Goal: Transaction & Acquisition: Purchase product/service

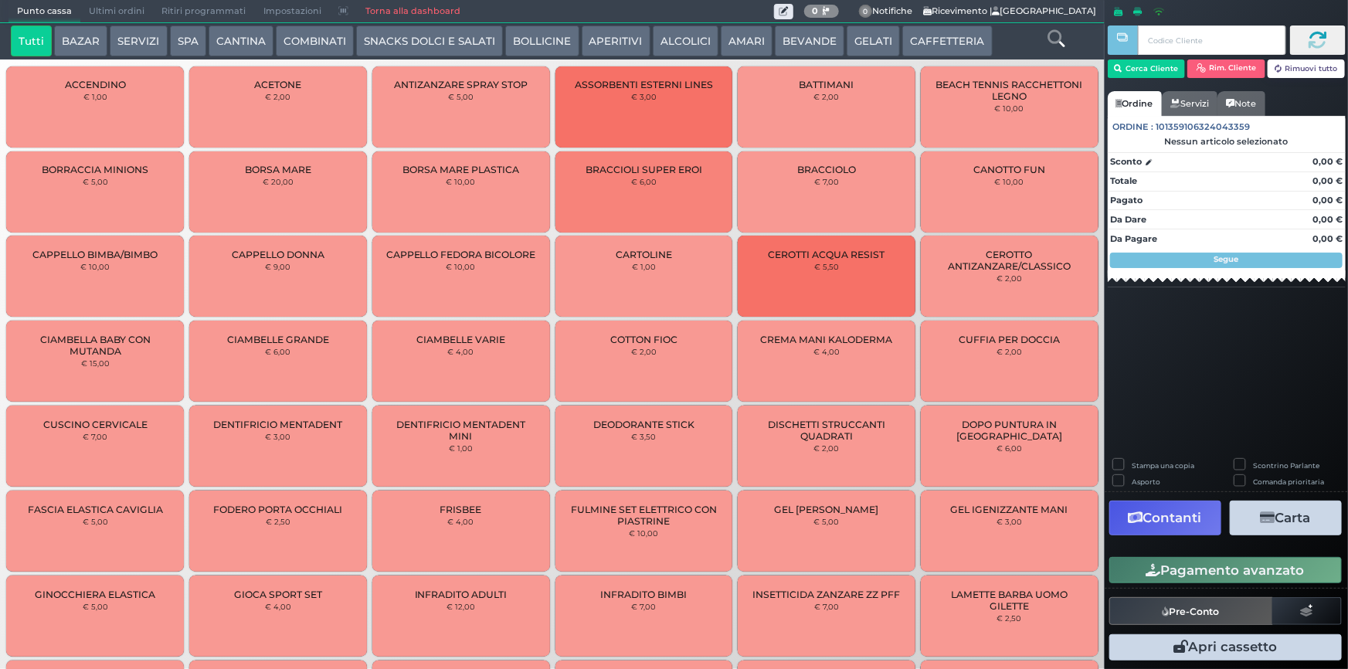
click at [654, 33] on button "ALCOLICI" at bounding box center [686, 40] width 66 height 31
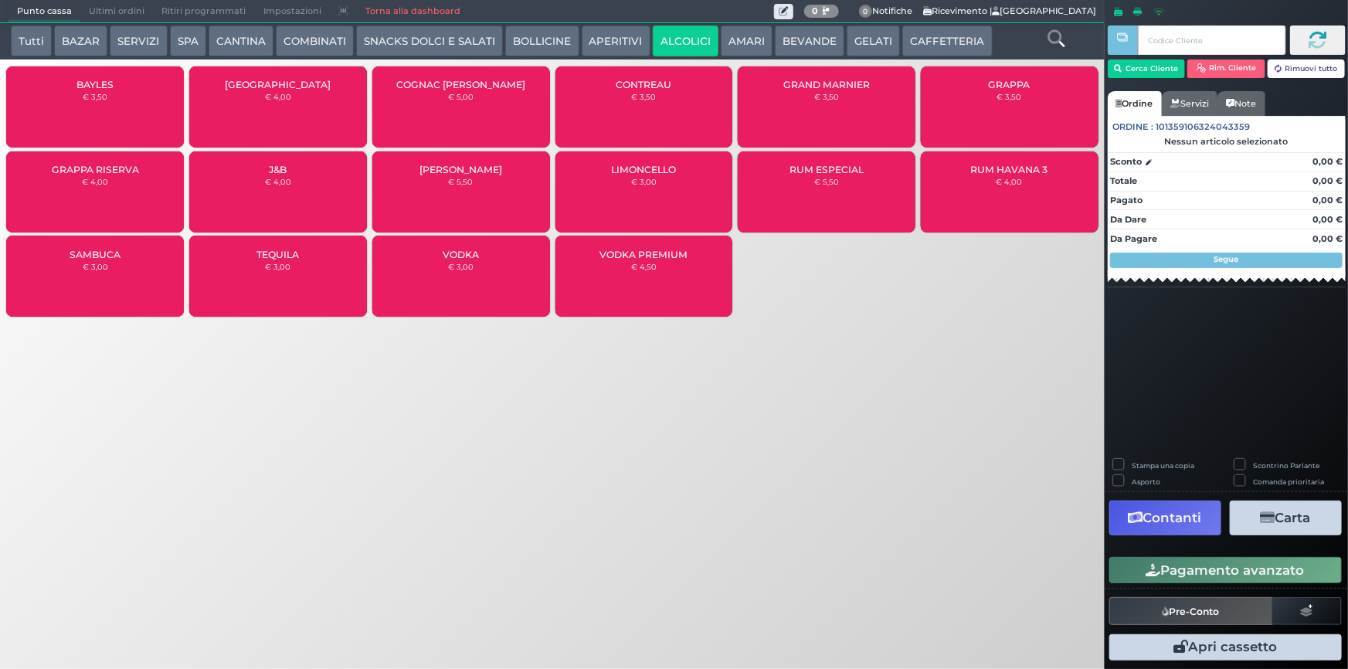
click at [88, 187] on div "GRAPPA RISERVA € 4,00" at bounding box center [95, 191] width 178 height 81
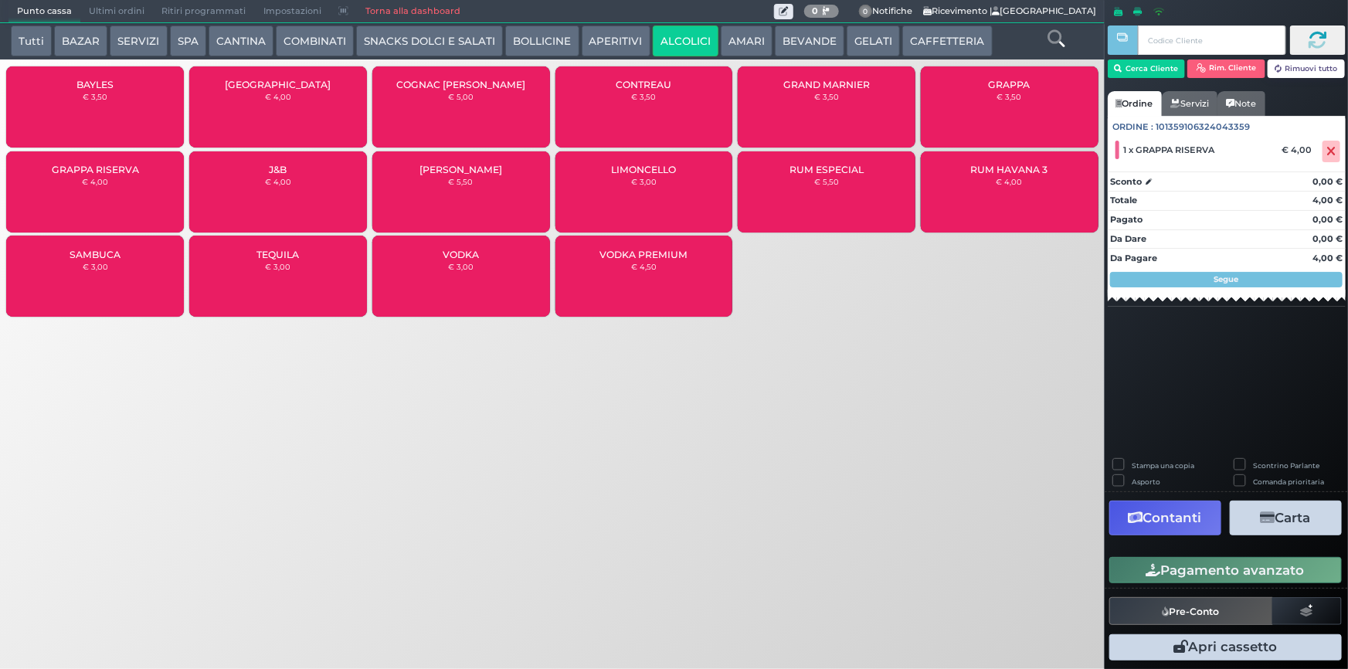
click at [470, 188] on div "JACK DANIEL'S € 5,50" at bounding box center [461, 191] width 178 height 81
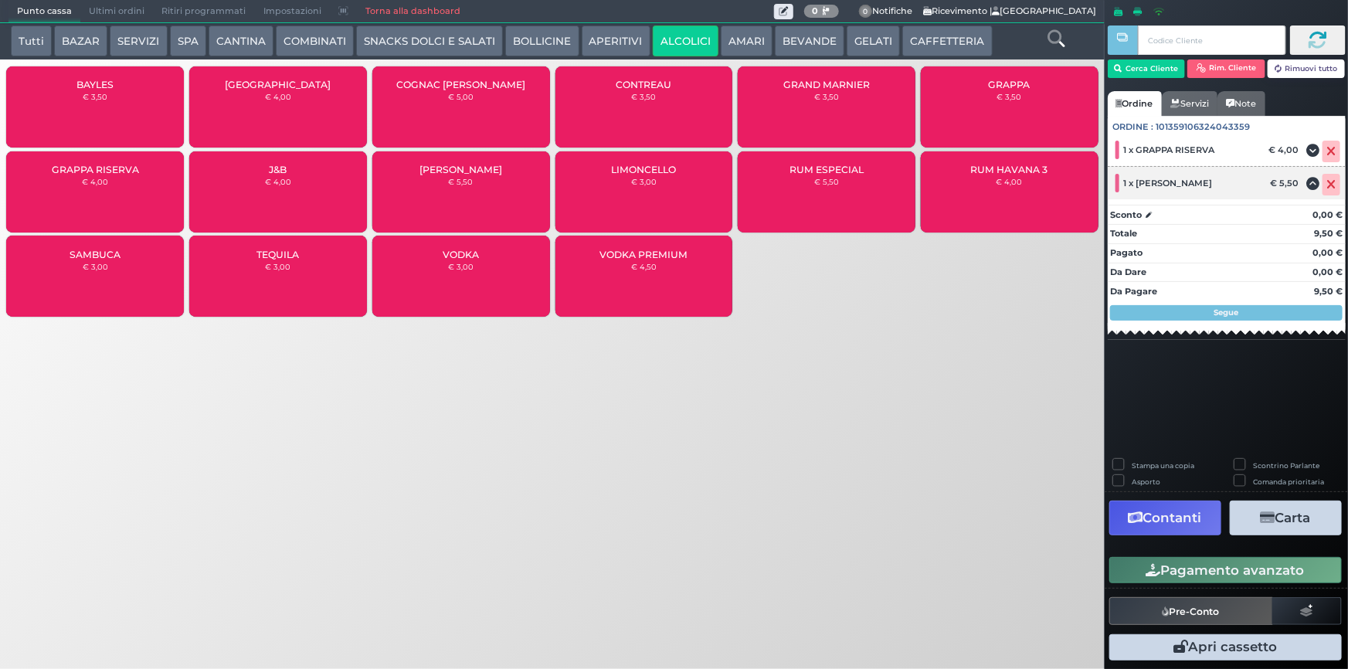
click at [1331, 185] on icon at bounding box center [1331, 185] width 9 height 1
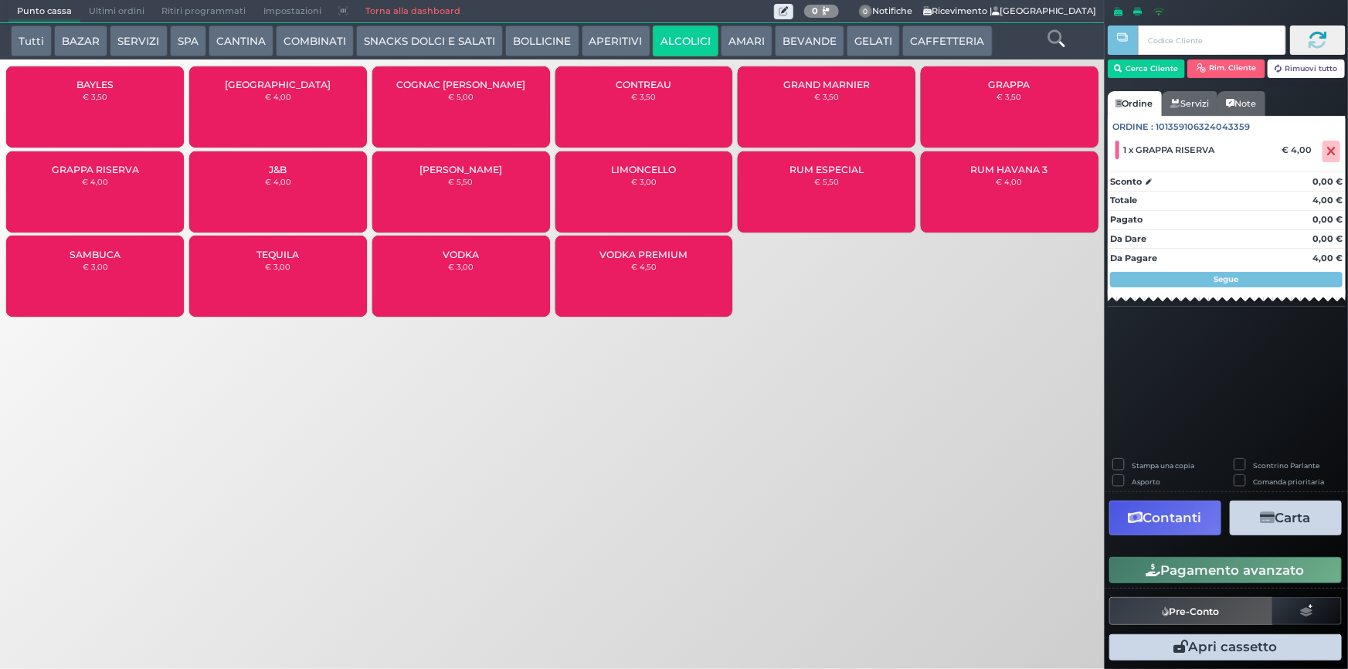
click at [307, 198] on div "J&B € 4,00" at bounding box center [278, 191] width 178 height 81
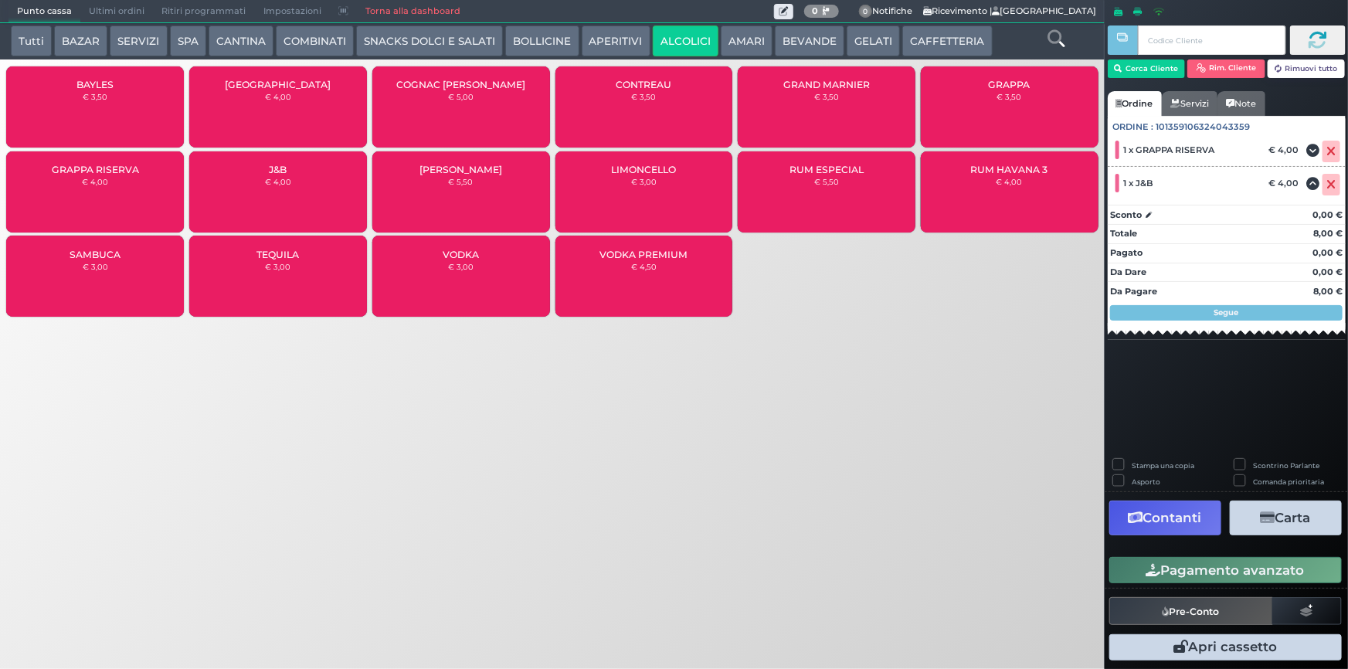
click at [1145, 463] on label "Stampa una copia" at bounding box center [1162, 465] width 63 height 10
checkbox input "true"
click at [1274, 512] on button "Carta" at bounding box center [1285, 517] width 112 height 35
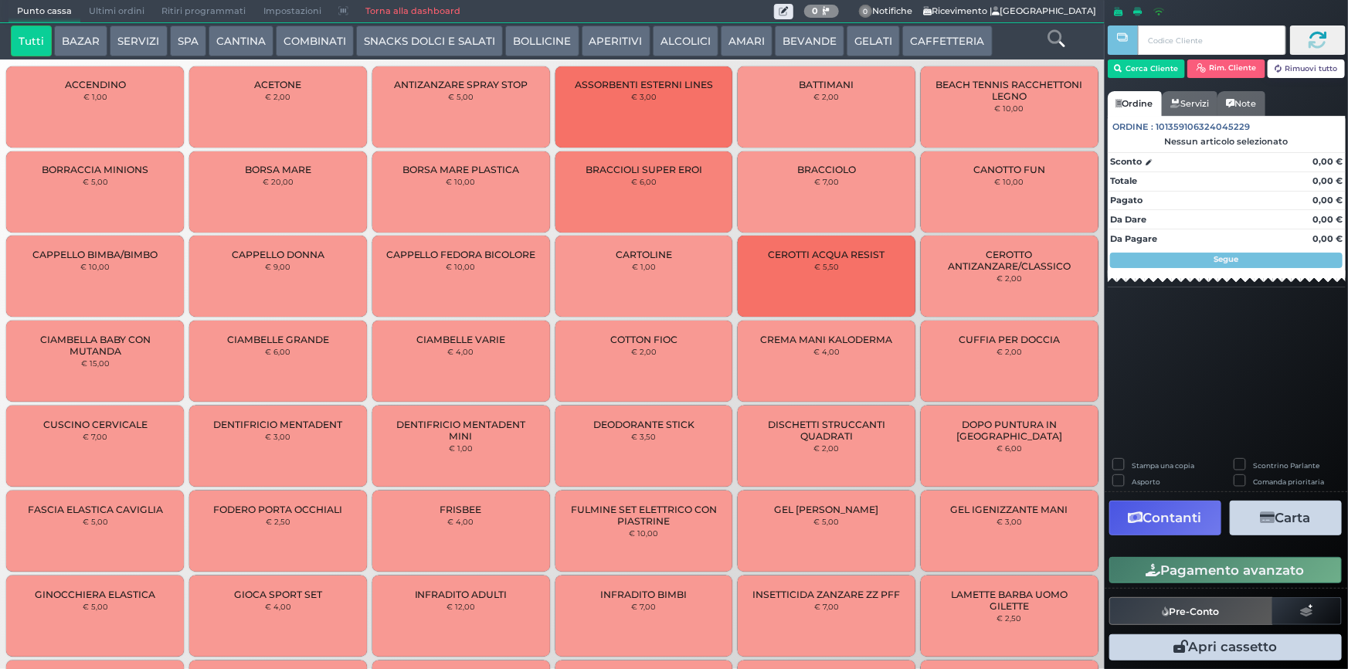
click at [946, 38] on button "CAFFETTERIA" at bounding box center [947, 40] width 90 height 31
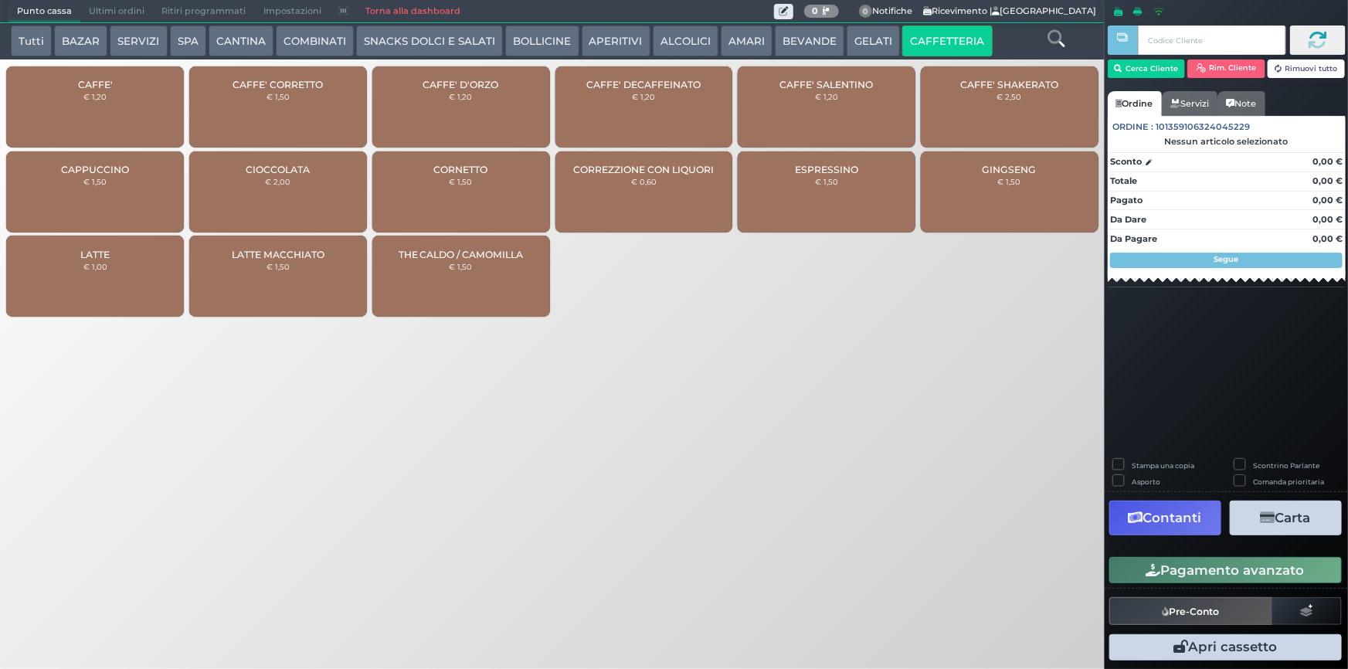
click at [109, 120] on div "CAFFE' € 1,20" at bounding box center [95, 106] width 178 height 81
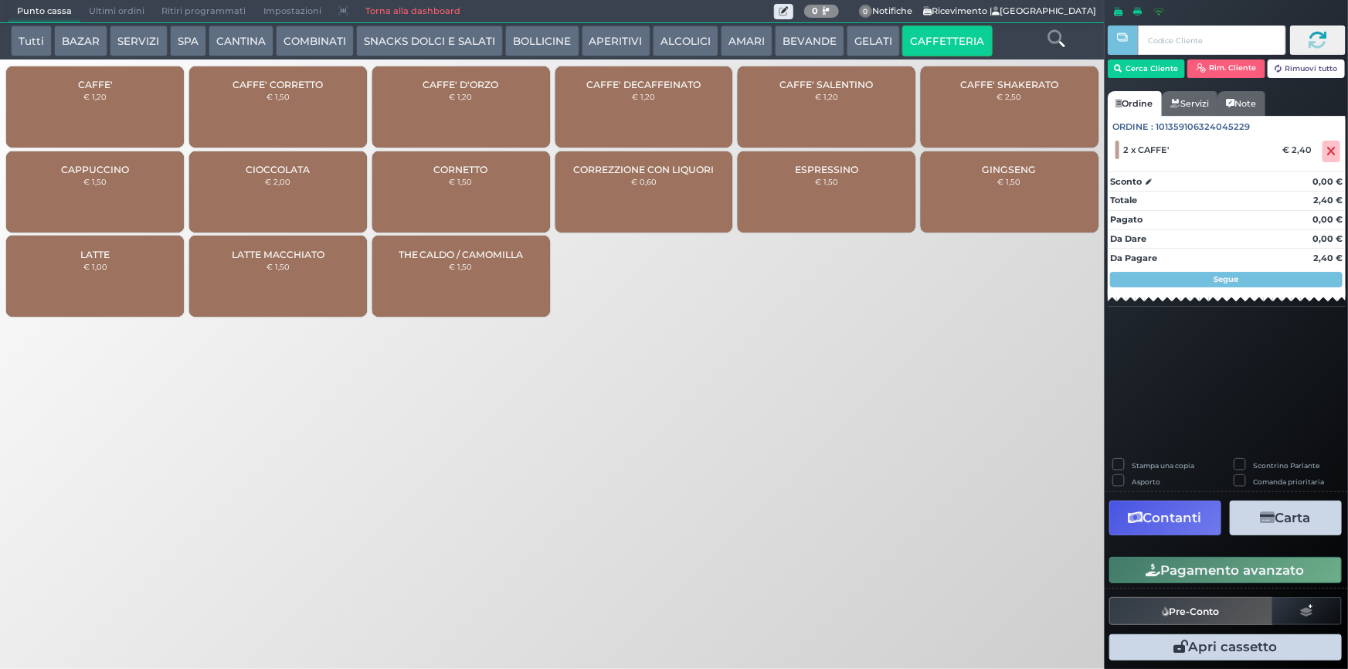
click at [108, 120] on div "CAFFE' € 1,20" at bounding box center [95, 106] width 178 height 81
click at [1186, 582] on button "Pagamento avanzato" at bounding box center [1225, 570] width 232 height 26
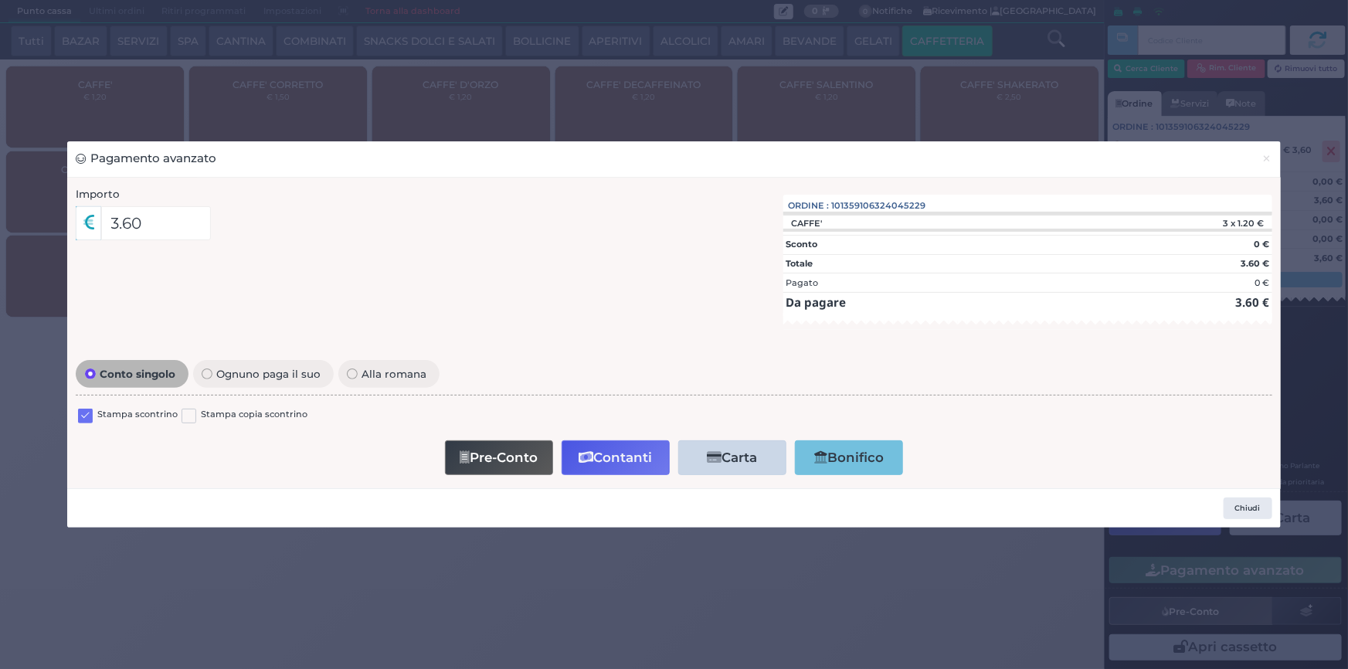
click at [84, 422] on label at bounding box center [85, 416] width 15 height 15
click at [0, 0] on input "checkbox" at bounding box center [0, 0] width 0 height 0
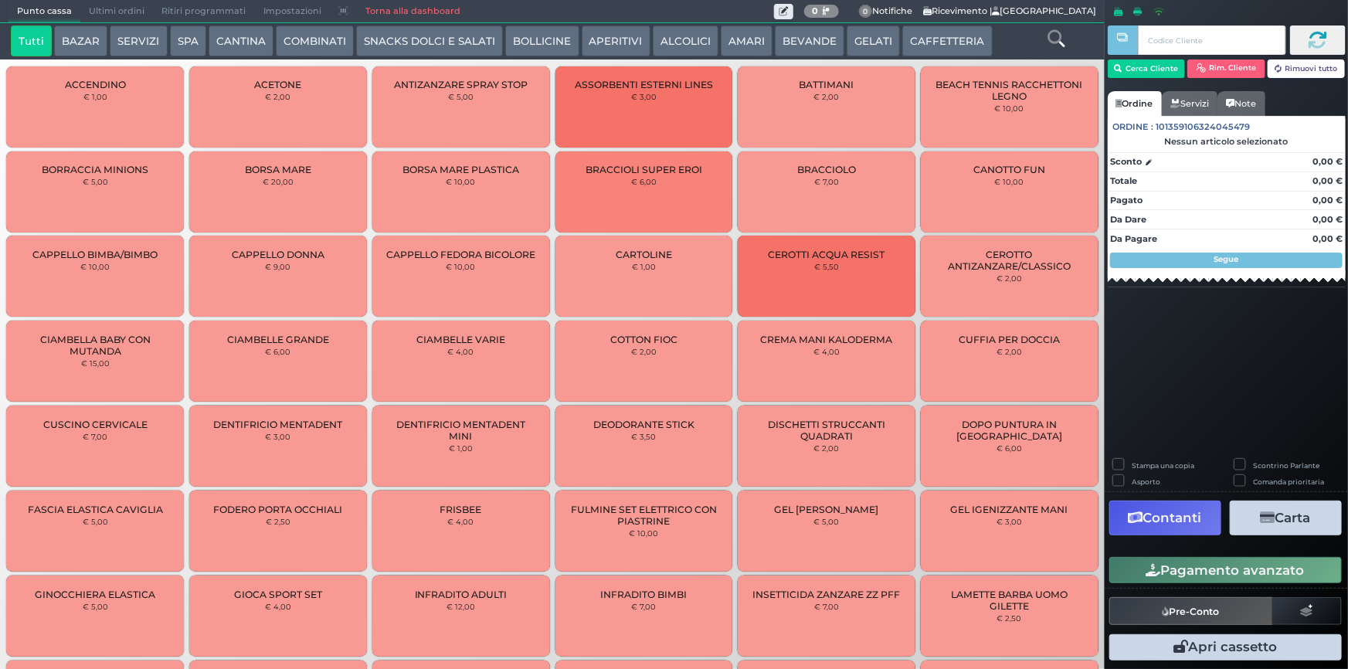
click at [107, 15] on span "Ultimi ordini" at bounding box center [116, 12] width 73 height 22
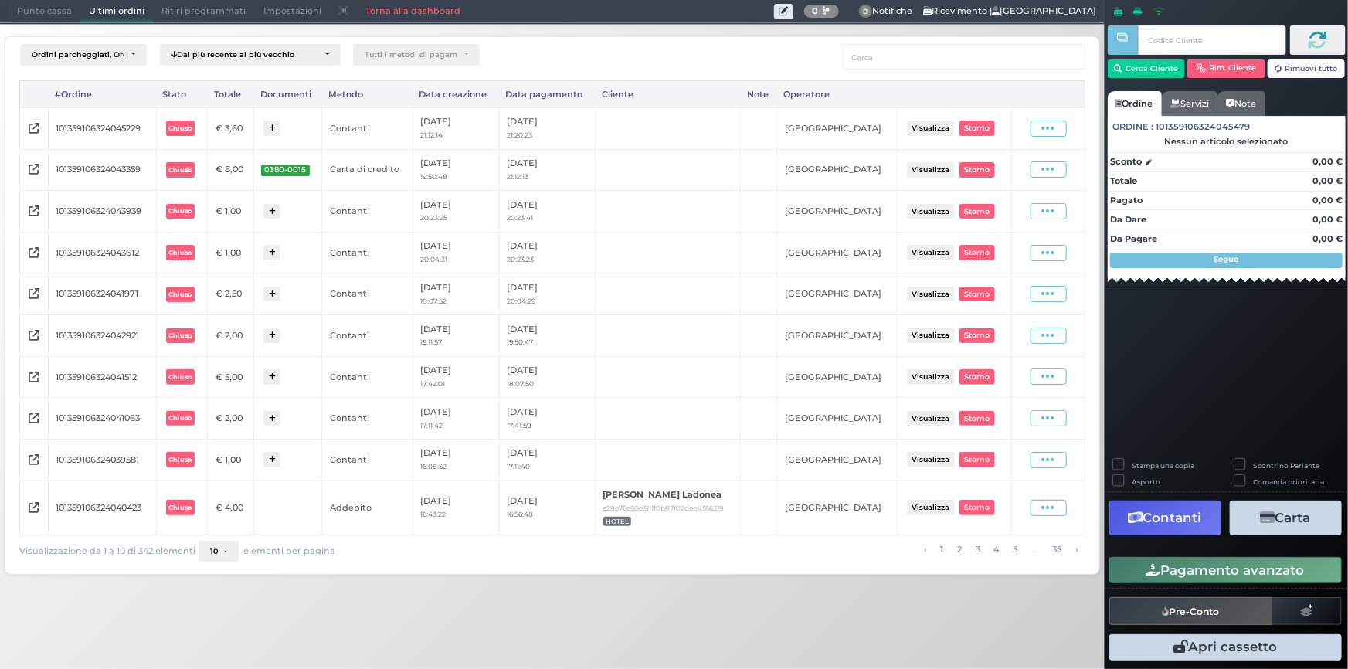
click at [1054, 136] on div "Visualizza Ristampa Pre-Conto Storno" at bounding box center [1047, 128] width 57 height 21
click at [1055, 133] on icon at bounding box center [1048, 128] width 13 height 15
click at [1036, 169] on span "Ristampa Pre-Conto" at bounding box center [1013, 173] width 63 height 26
click at [65, 13] on span "Punto cassa" at bounding box center [44, 12] width 72 height 22
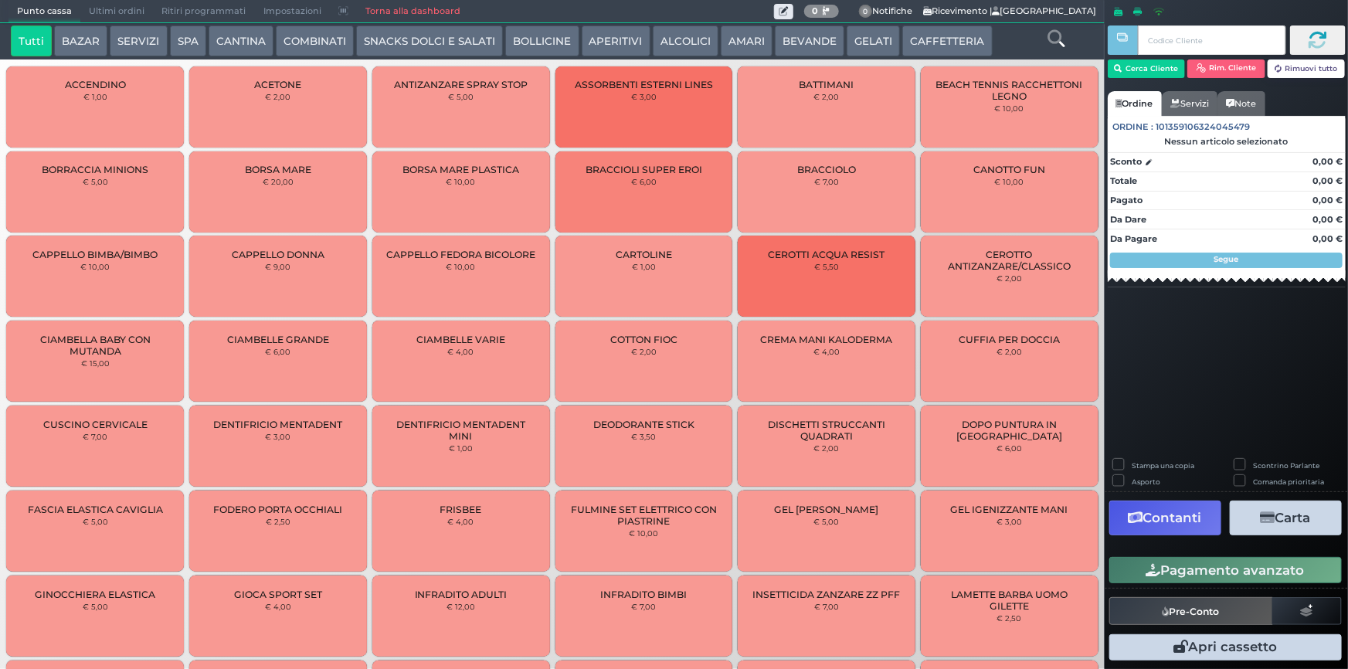
click at [921, 44] on button "CAFFETTERIA" at bounding box center [947, 40] width 90 height 31
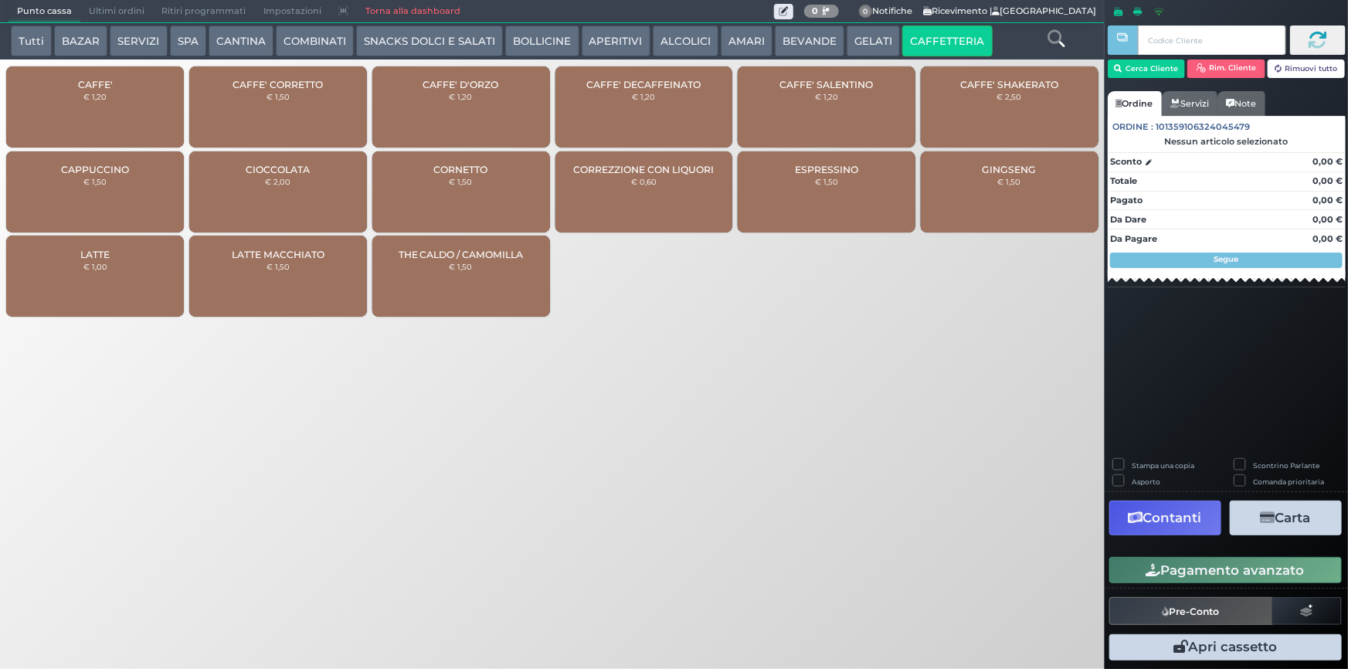
click at [121, 117] on div "CAFFE' € 1,20" at bounding box center [95, 106] width 178 height 81
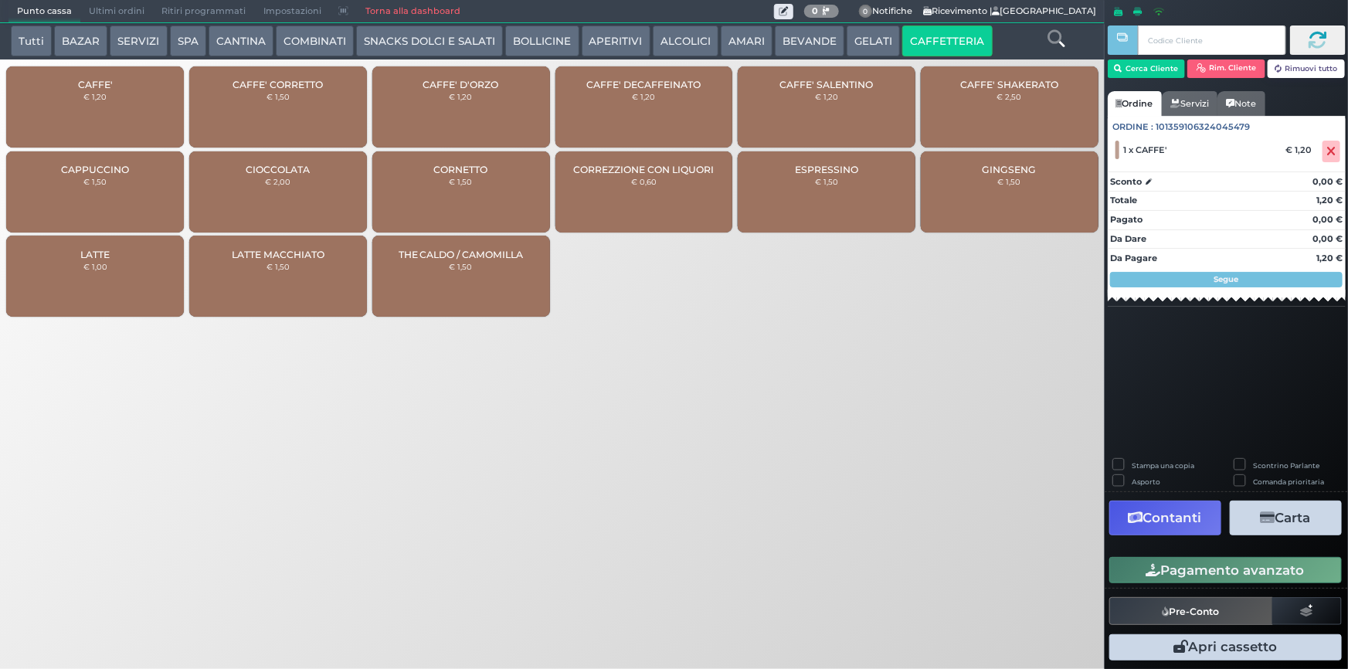
click at [1178, 574] on button "Pagamento avanzato" at bounding box center [1225, 570] width 232 height 26
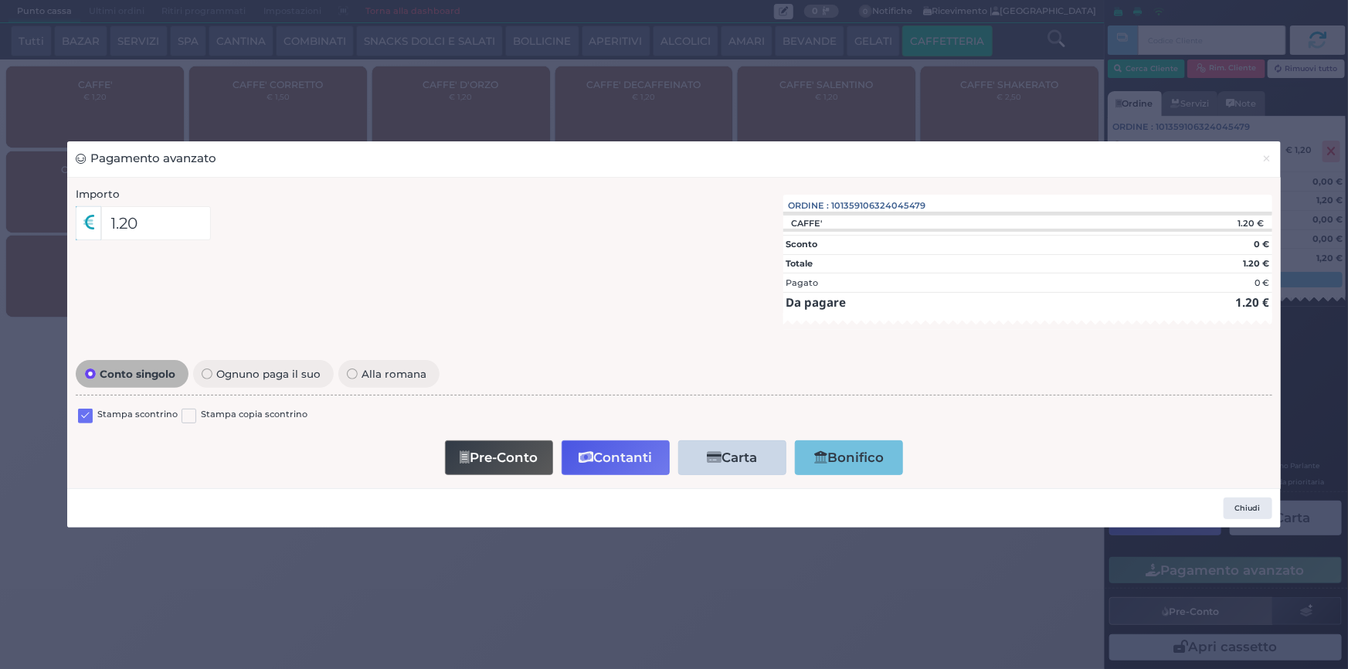
click at [83, 416] on label at bounding box center [85, 416] width 15 height 15
click at [0, 0] on input "checkbox" at bounding box center [0, 0] width 0 height 0
click at [597, 449] on button "Contanti" at bounding box center [615, 457] width 108 height 35
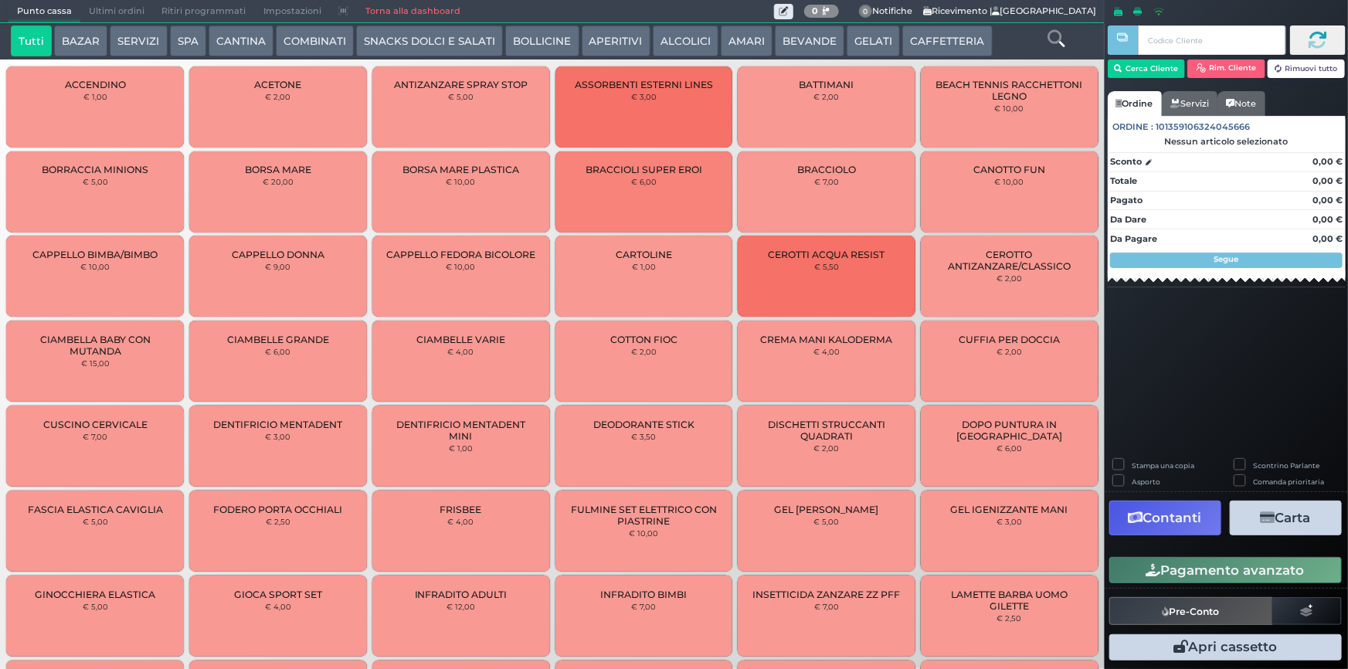
click at [112, 21] on span "Ultimi ordini" at bounding box center [116, 12] width 73 height 22
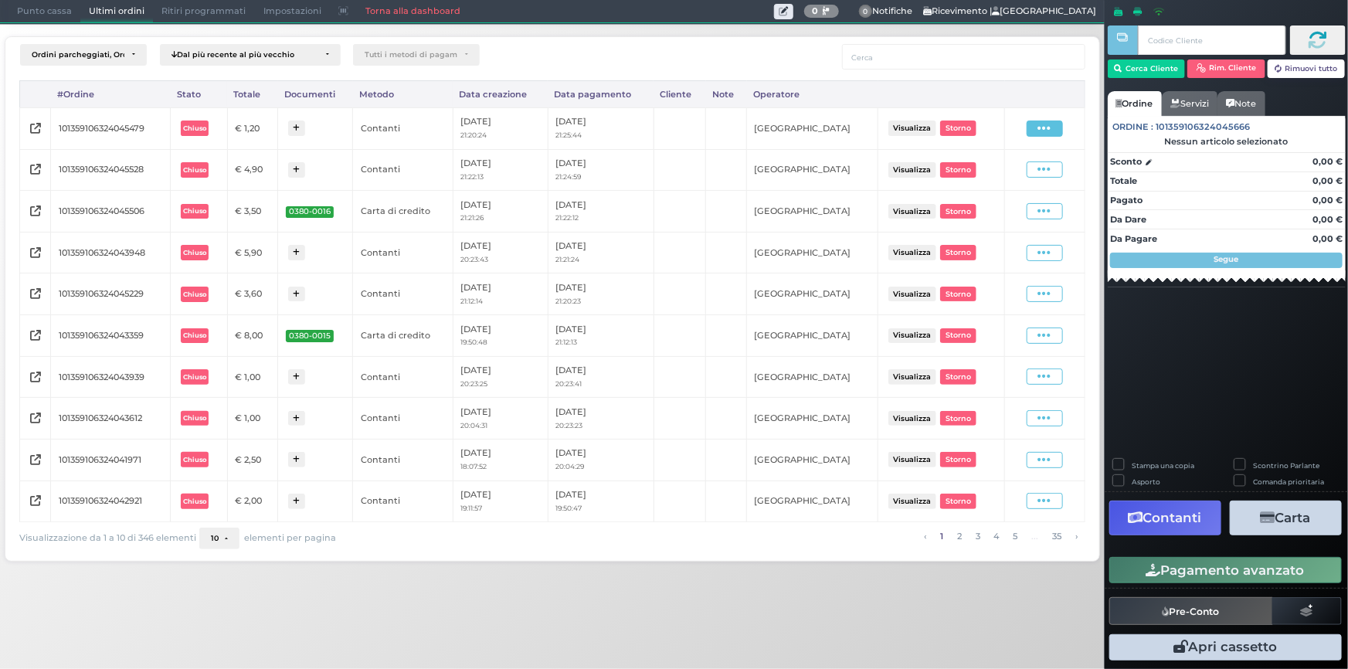
click at [1052, 131] on span at bounding box center [1044, 128] width 36 height 16
click at [1030, 169] on span "Ristampa Pre-Conto" at bounding box center [1009, 173] width 63 height 26
click at [46, 19] on span "Punto cassa" at bounding box center [44, 12] width 72 height 22
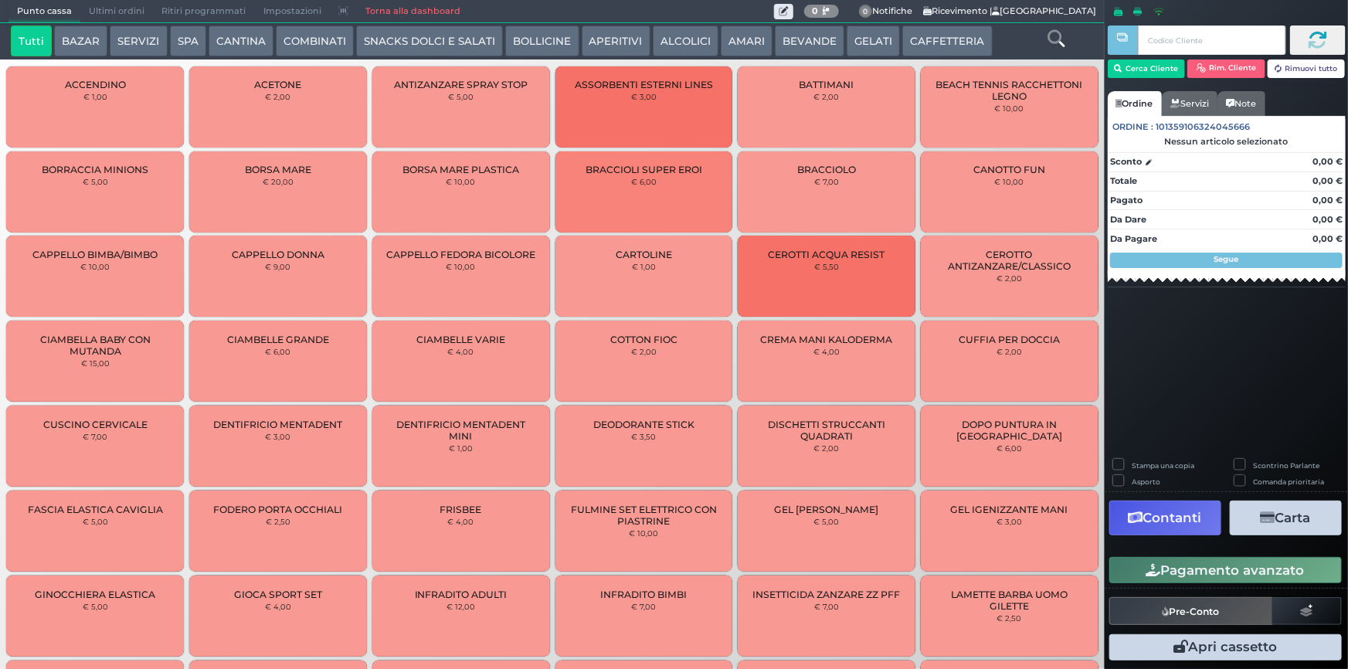
click at [809, 51] on button "BEVANDE" at bounding box center [810, 40] width 70 height 31
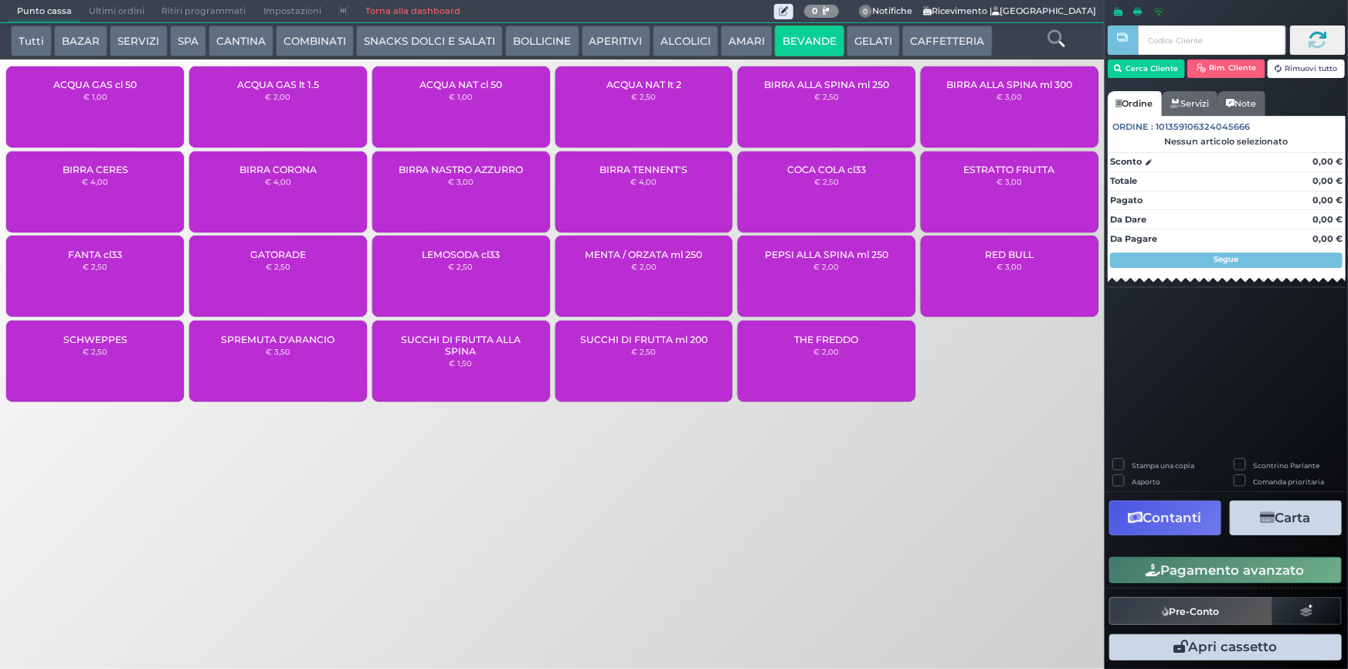
click at [666, 114] on div "ACQUA NAT lt 2 € 2,50" at bounding box center [644, 106] width 178 height 81
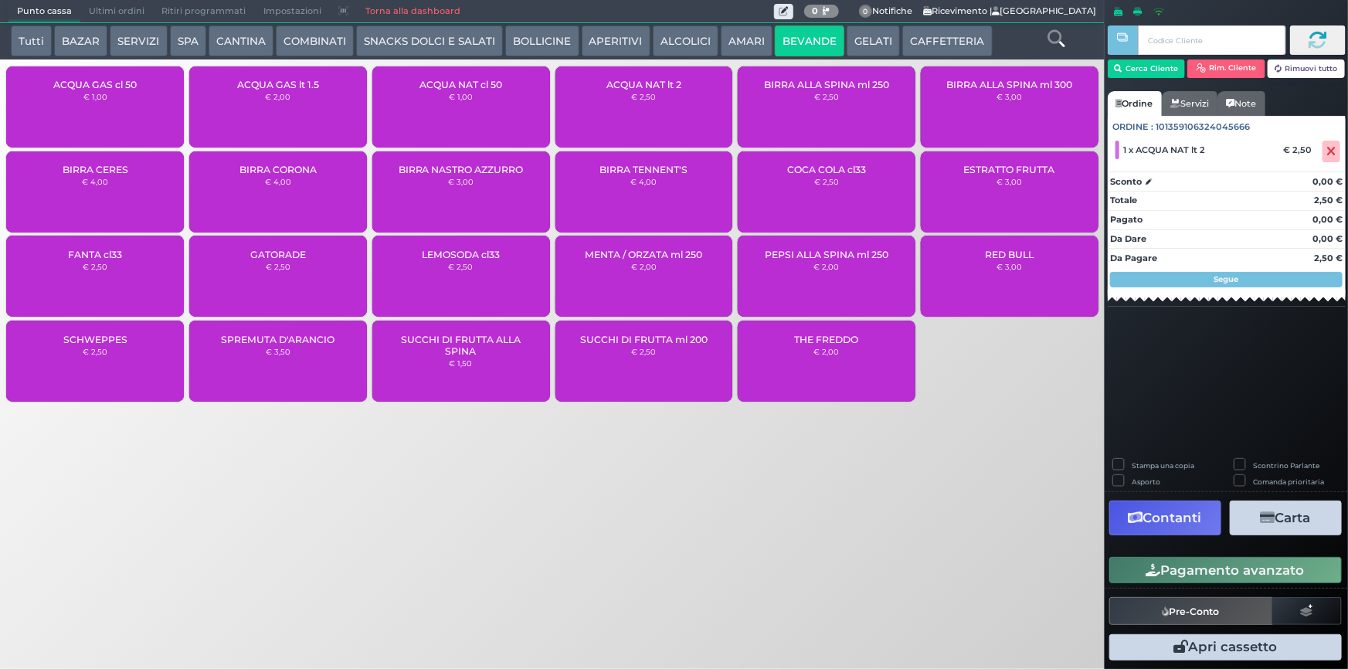
click at [1274, 575] on button "Pagamento avanzato" at bounding box center [1225, 570] width 232 height 26
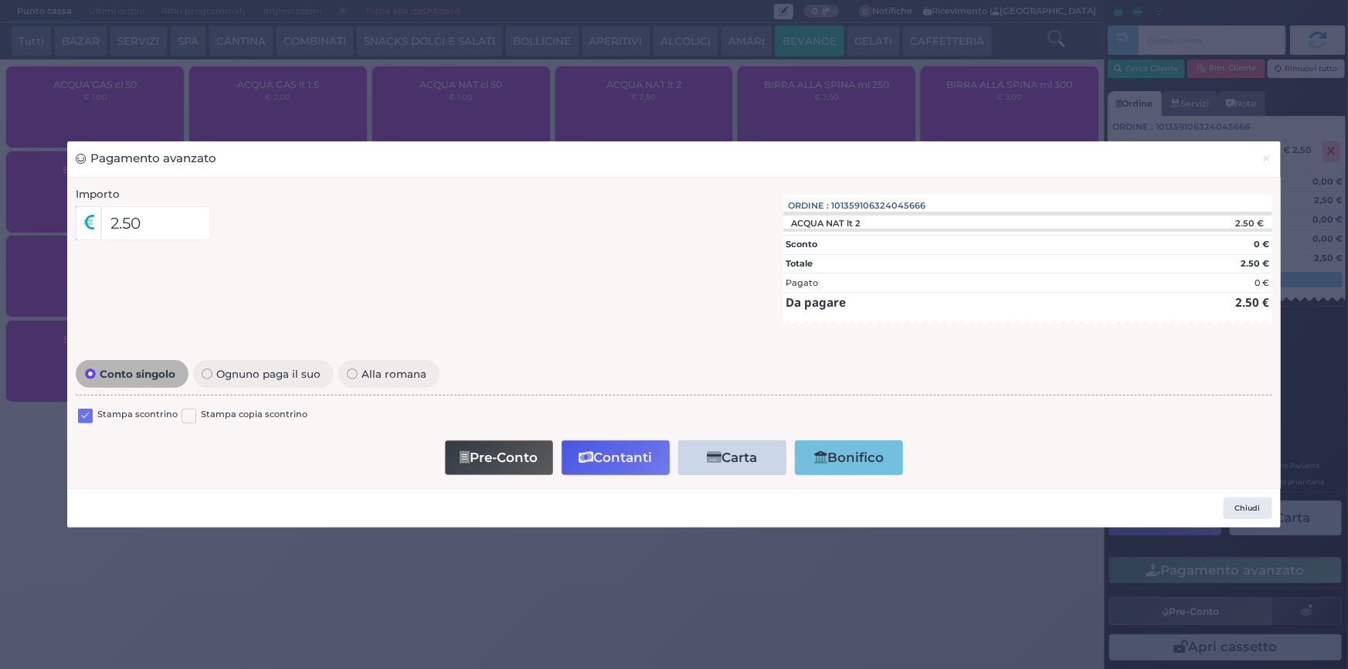
click at [92, 413] on label at bounding box center [85, 416] width 15 height 15
click at [0, 0] on input "checkbox" at bounding box center [0, 0] width 0 height 0
click at [623, 448] on button "Contanti" at bounding box center [615, 457] width 108 height 35
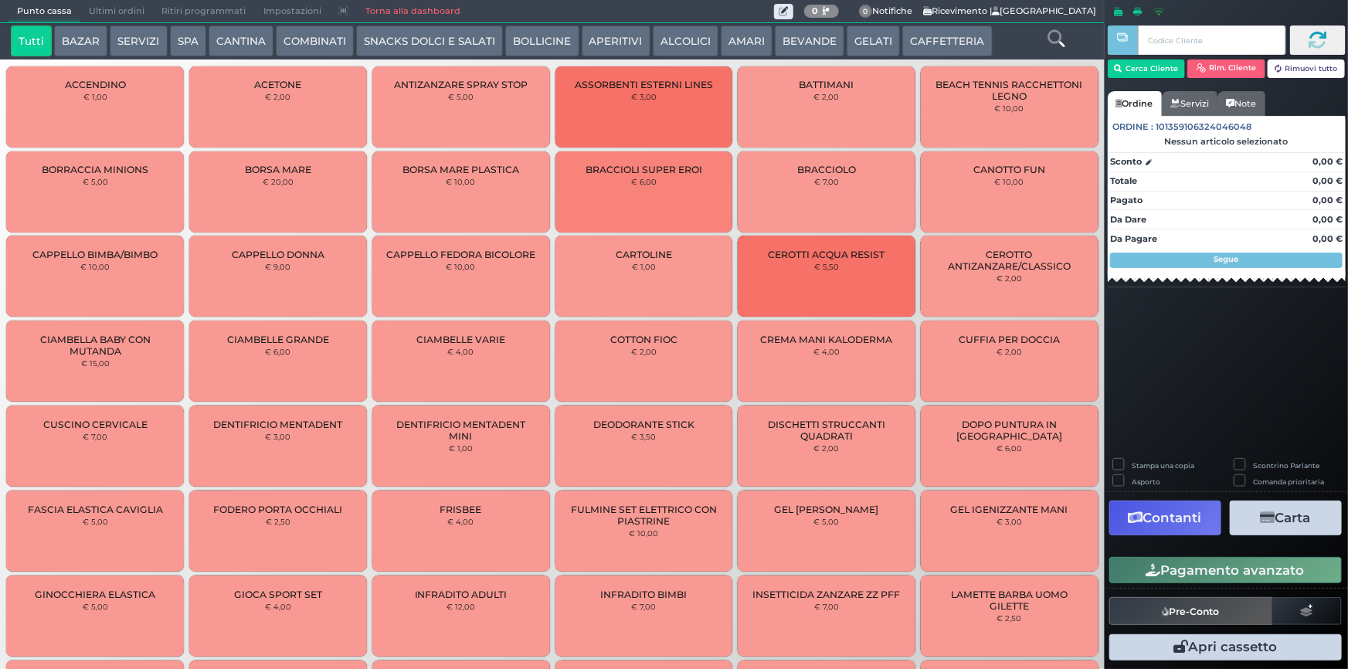
click at [89, 8] on span "Ultimi ordini" at bounding box center [116, 12] width 73 height 22
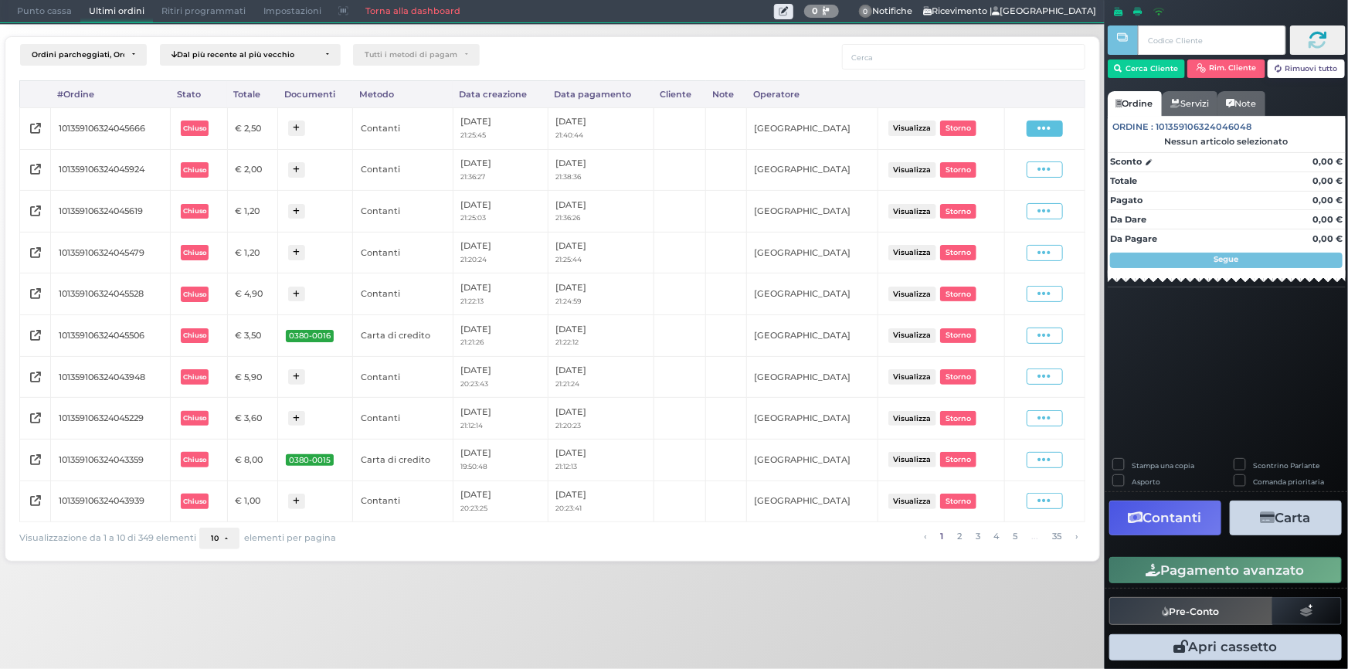
click at [1048, 121] on icon at bounding box center [1044, 128] width 13 height 15
click at [996, 176] on span "Ristampa Pre-Conto" at bounding box center [1009, 173] width 63 height 26
click at [49, 8] on span "Punto cassa" at bounding box center [44, 12] width 72 height 22
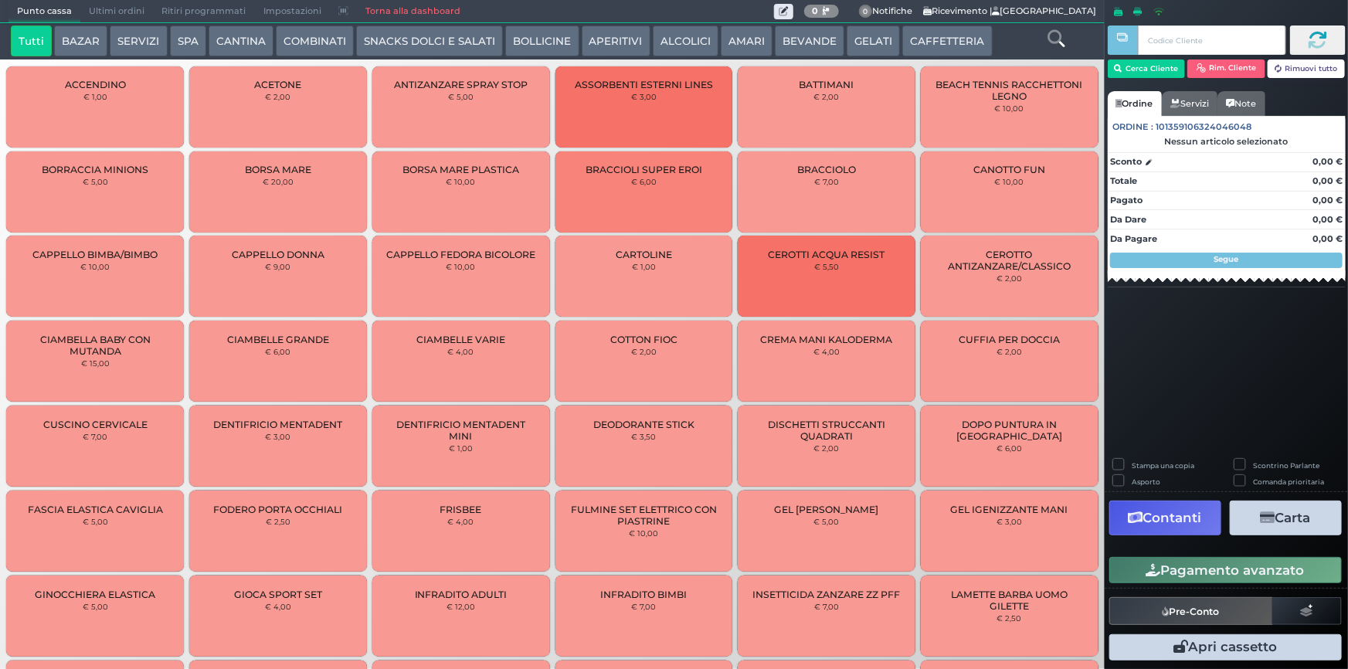
click at [811, 44] on button "BEVANDE" at bounding box center [810, 40] width 70 height 31
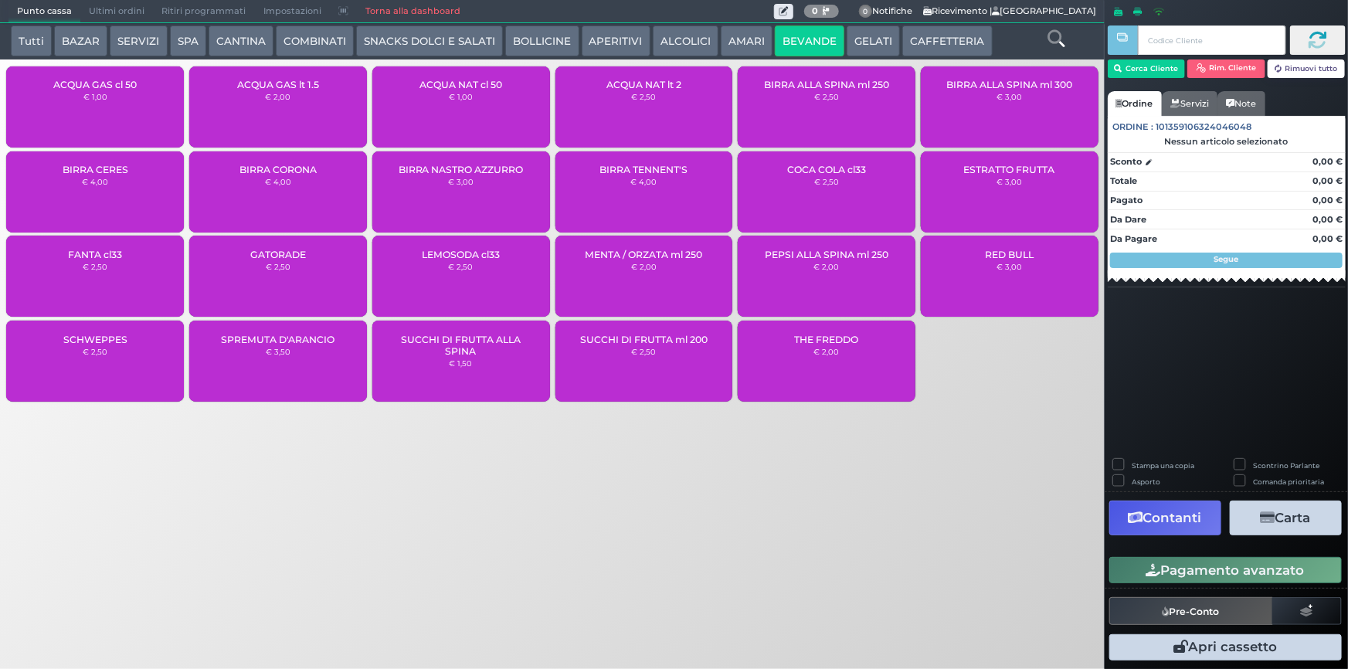
click at [677, 111] on div "ACQUA NAT lt 2 € 2,50" at bounding box center [644, 106] width 178 height 81
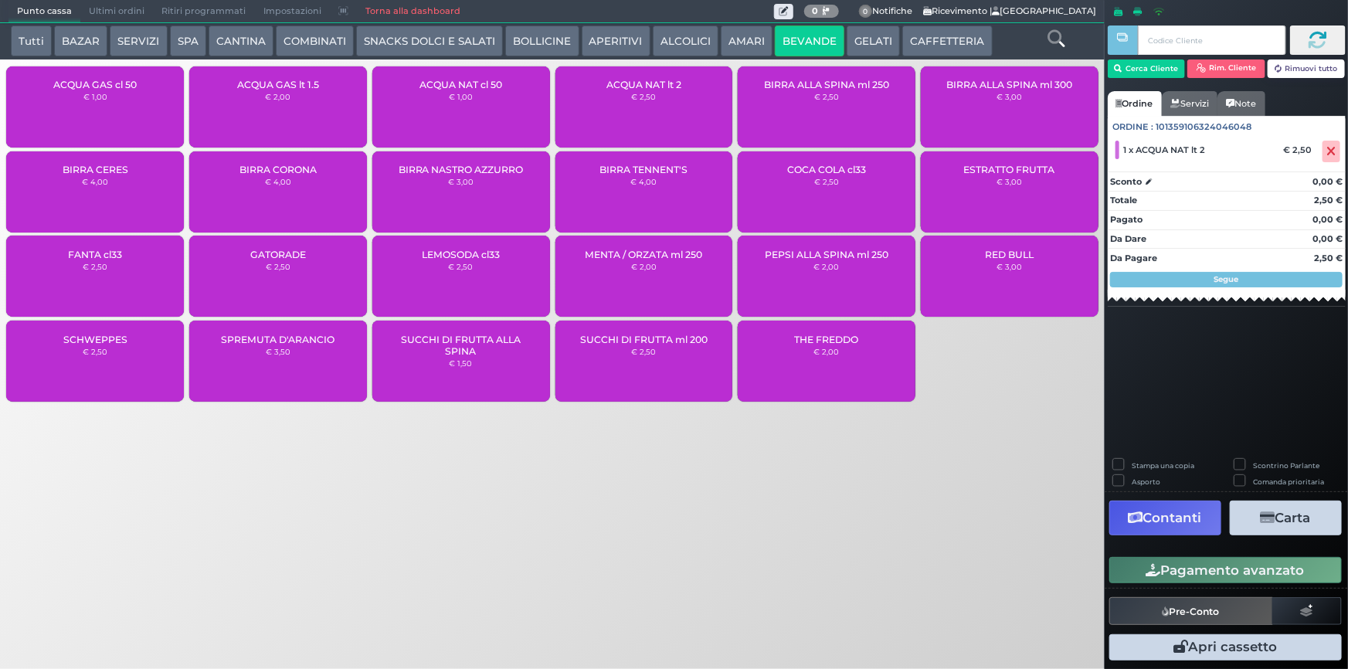
click at [1131, 464] on label "Stampa una copia" at bounding box center [1162, 465] width 63 height 10
checkbox input "true"
click at [1278, 520] on button "Carta" at bounding box center [1285, 517] width 112 height 35
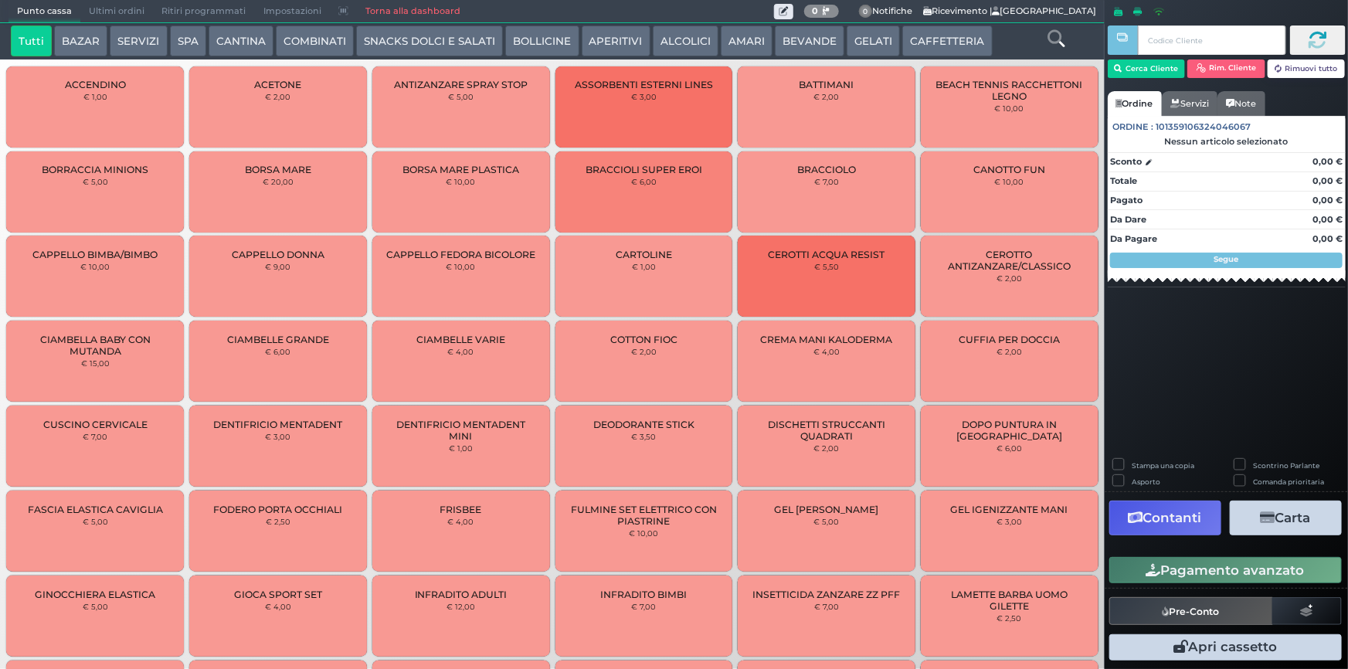
click at [673, 39] on button "ALCOLICI" at bounding box center [686, 40] width 66 height 31
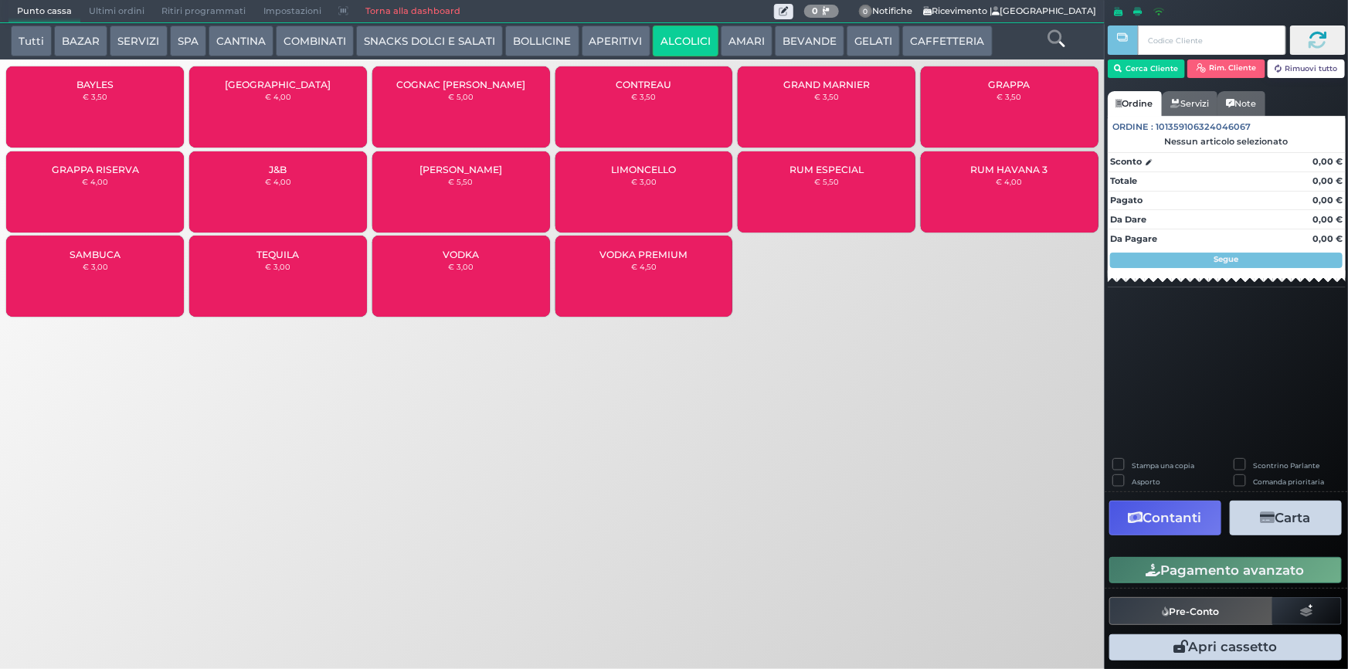
click at [114, 109] on div "BAYLES € 3,50" at bounding box center [95, 106] width 178 height 81
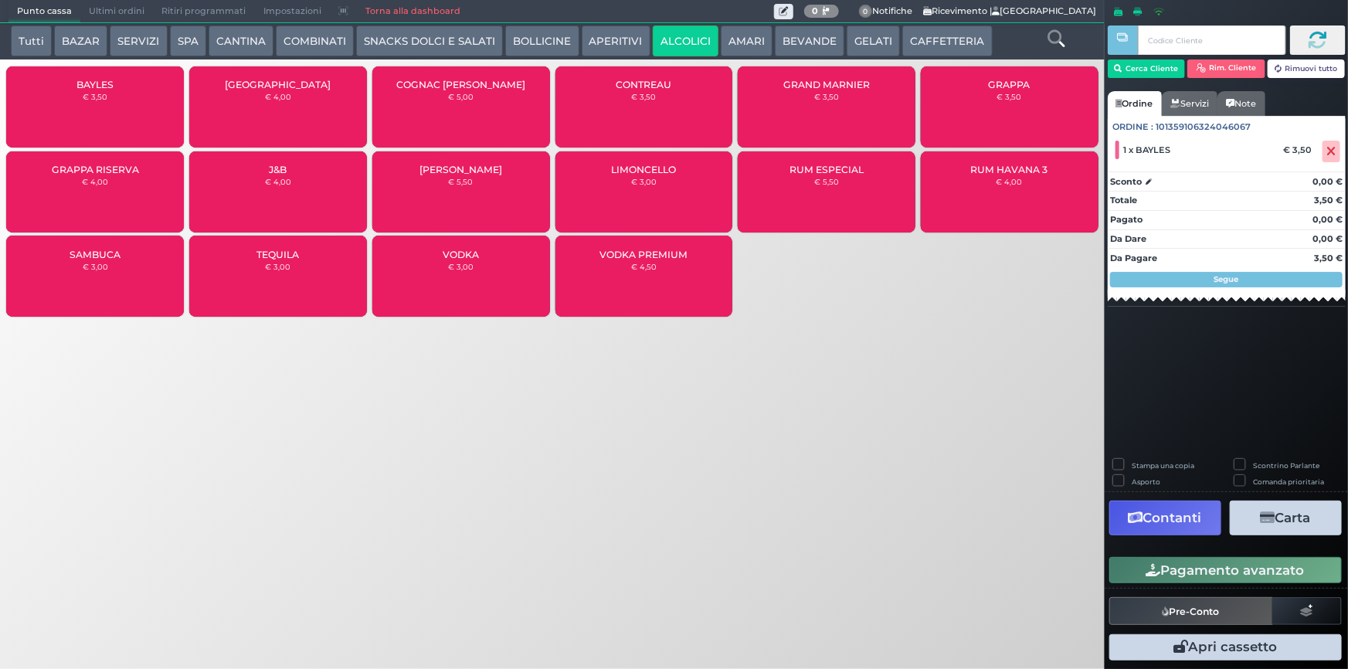
click at [738, 39] on button "AMARI" at bounding box center [747, 40] width 52 height 31
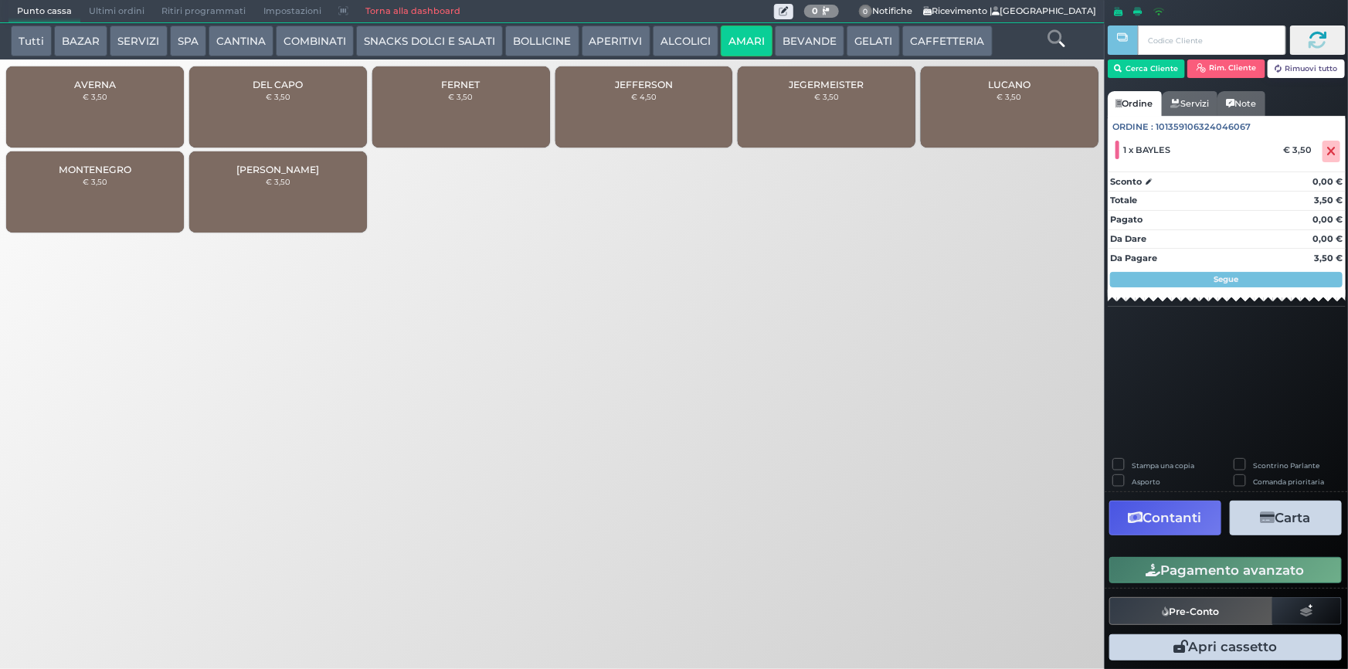
click at [505, 55] on button "BOLLICINE" at bounding box center [541, 40] width 73 height 31
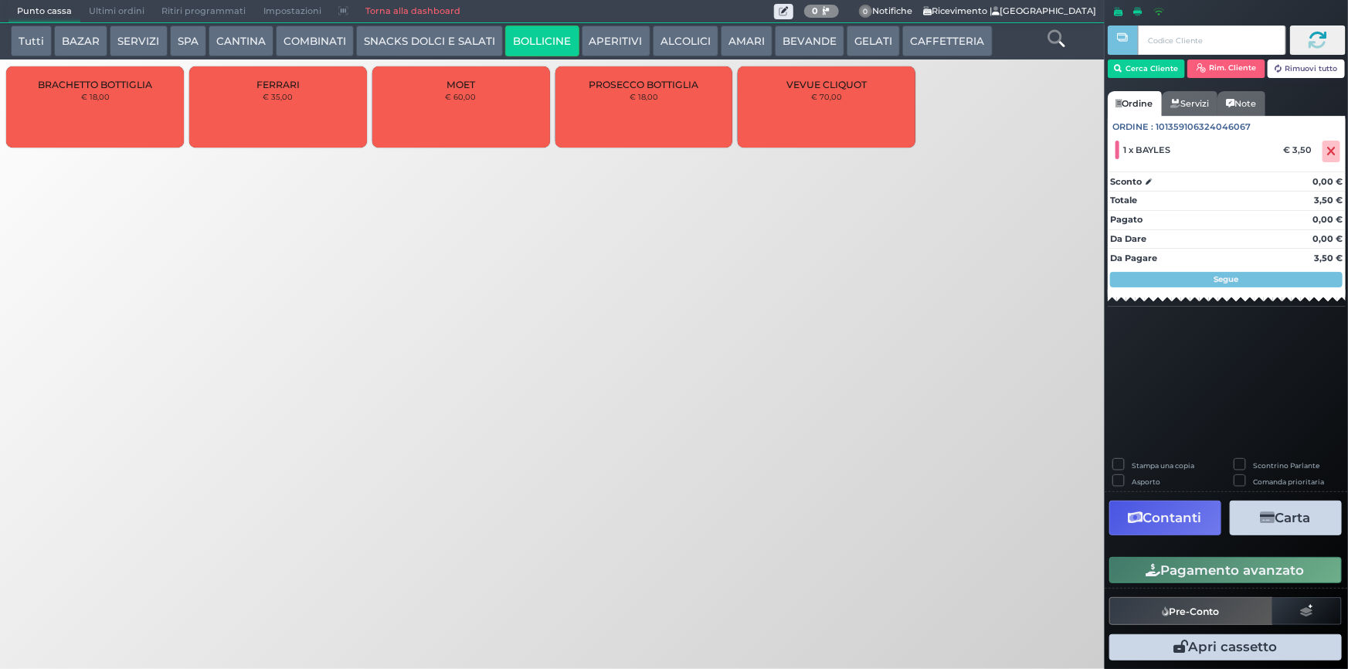
click at [735, 37] on button "AMARI" at bounding box center [747, 40] width 52 height 31
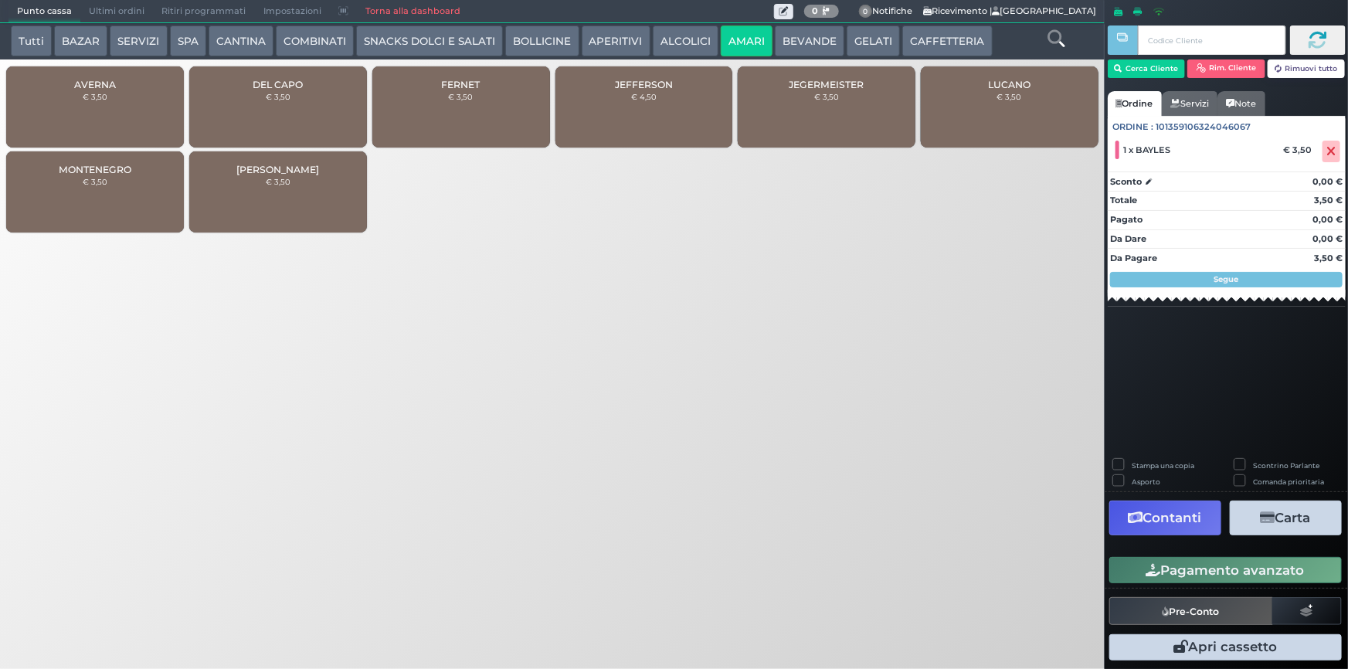
click at [460, 107] on div "FERNET € 3,50" at bounding box center [461, 106] width 178 height 81
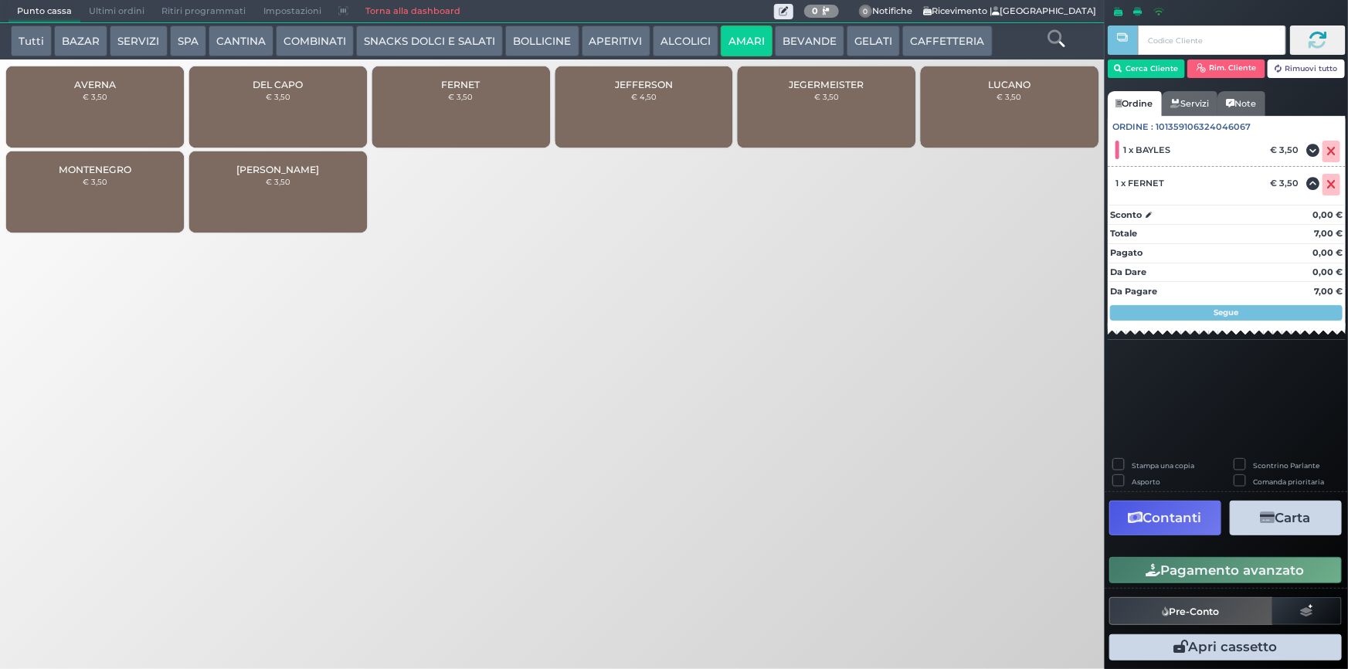
click at [1229, 578] on button "Pagamento avanzato" at bounding box center [1225, 570] width 232 height 26
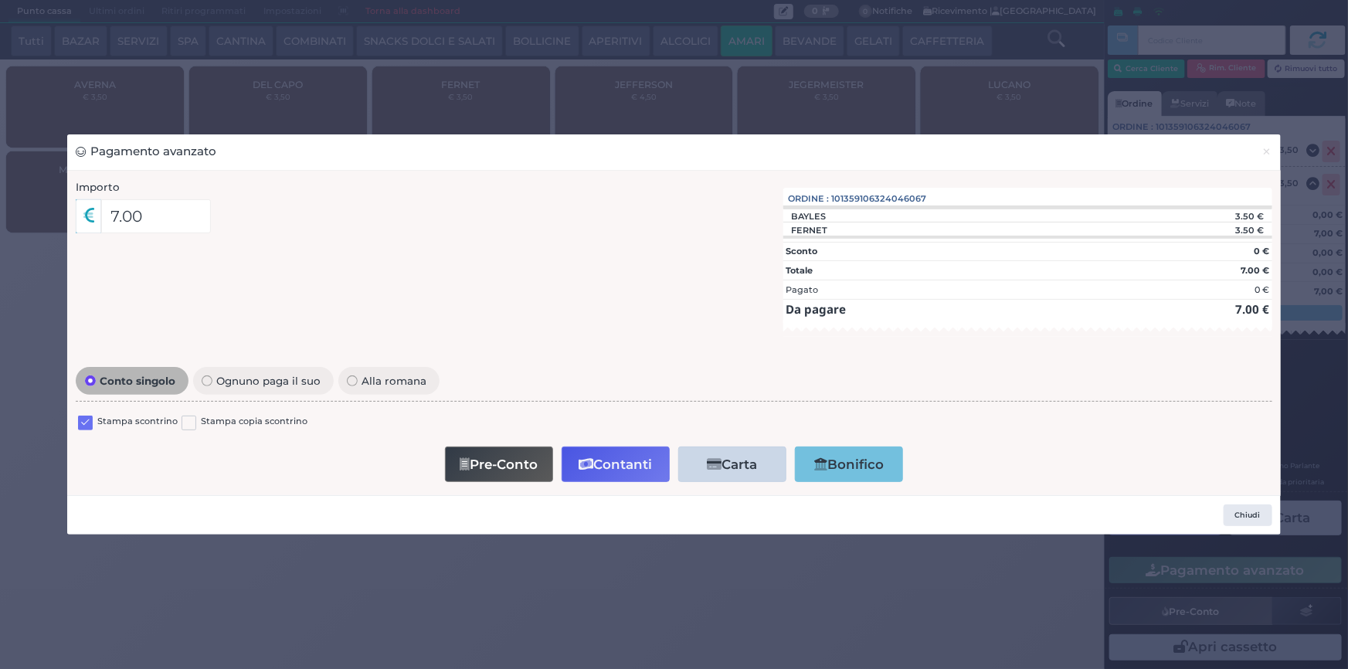
click at [84, 421] on label at bounding box center [85, 422] width 15 height 15
click at [0, 0] on input "checkbox" at bounding box center [0, 0] width 0 height 0
click at [578, 474] on button "Contanti" at bounding box center [615, 463] width 108 height 35
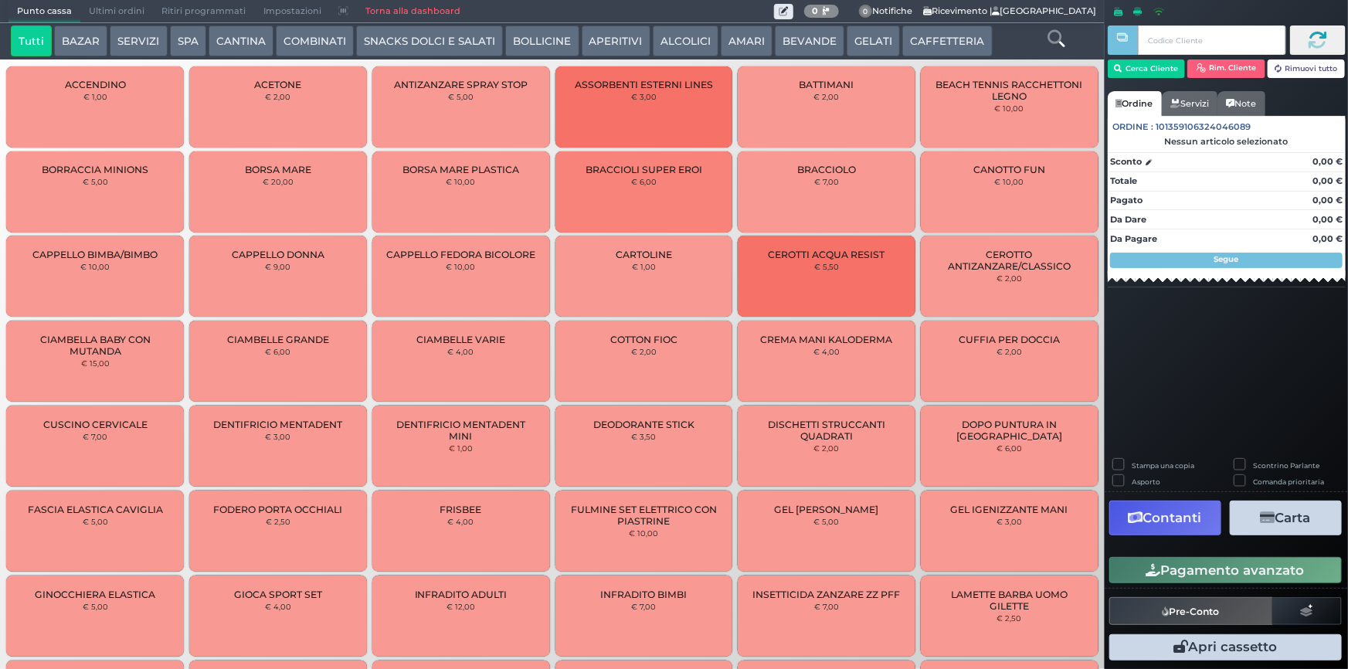
click at [907, 37] on button "CAFFETTERIA" at bounding box center [947, 40] width 90 height 31
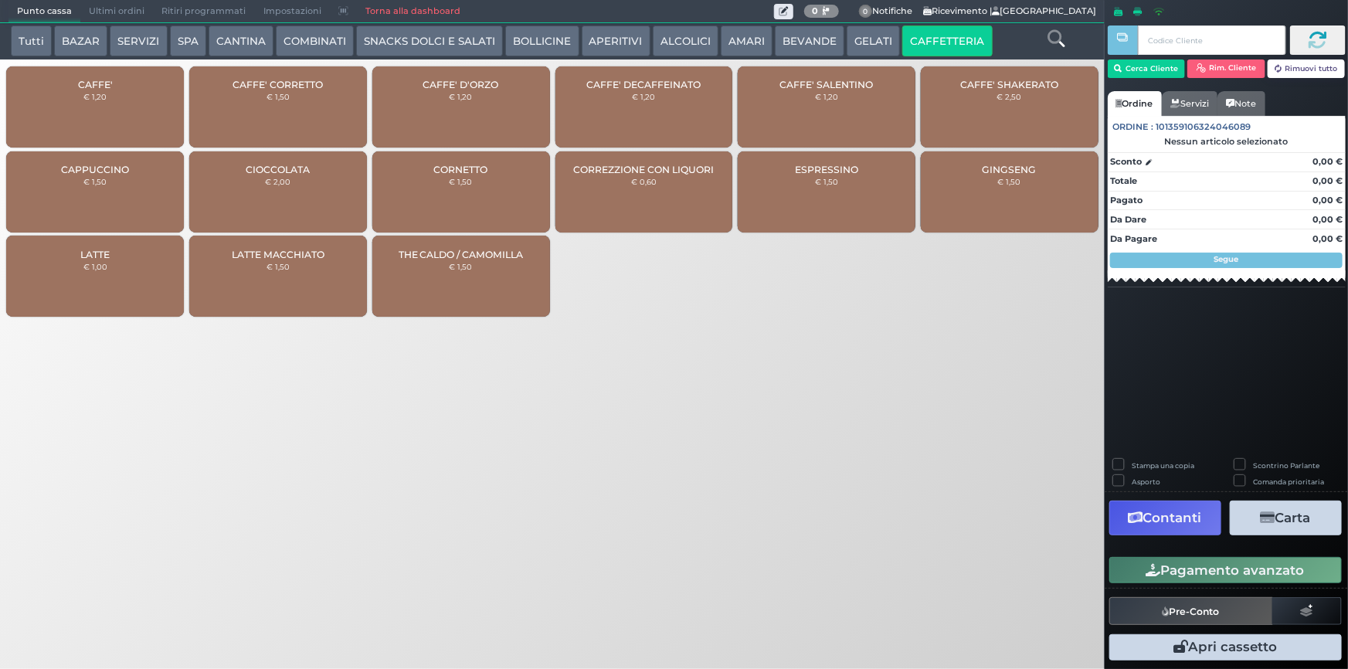
click at [325, 109] on div "CAFFE' CORRETTO € 1,50" at bounding box center [278, 106] width 178 height 81
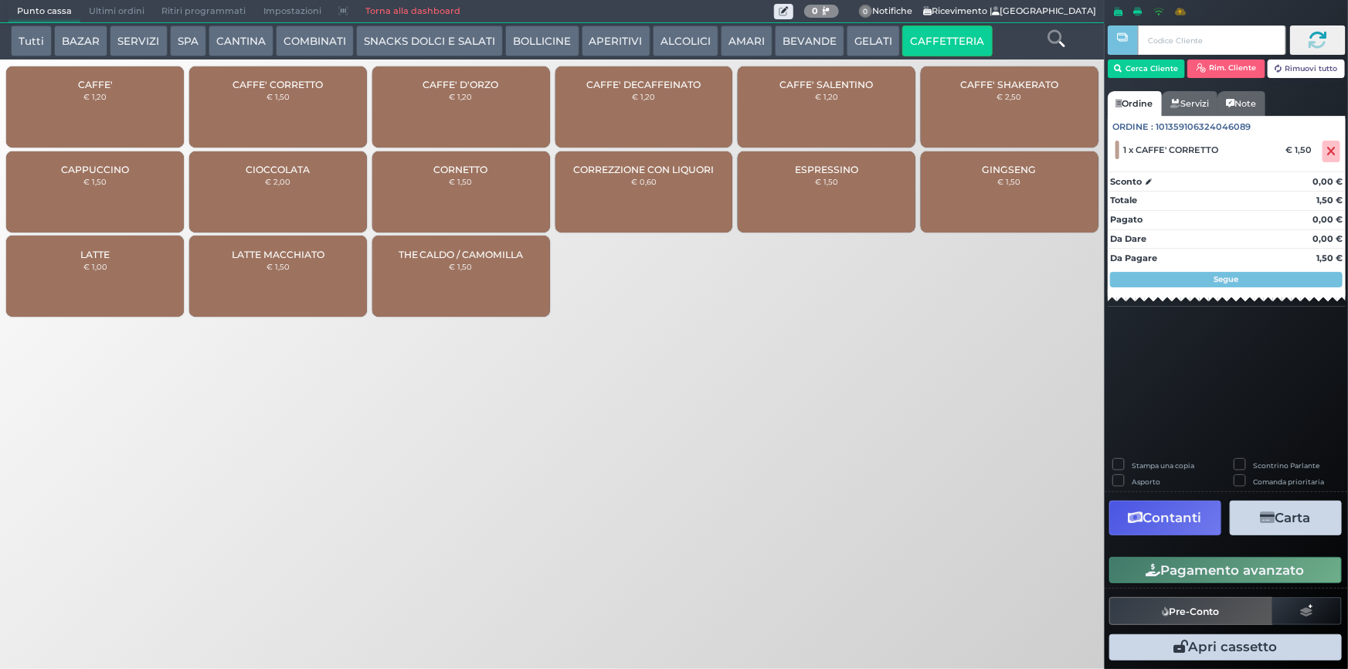
click at [151, 112] on div "CAFFE' € 1,20" at bounding box center [95, 106] width 178 height 81
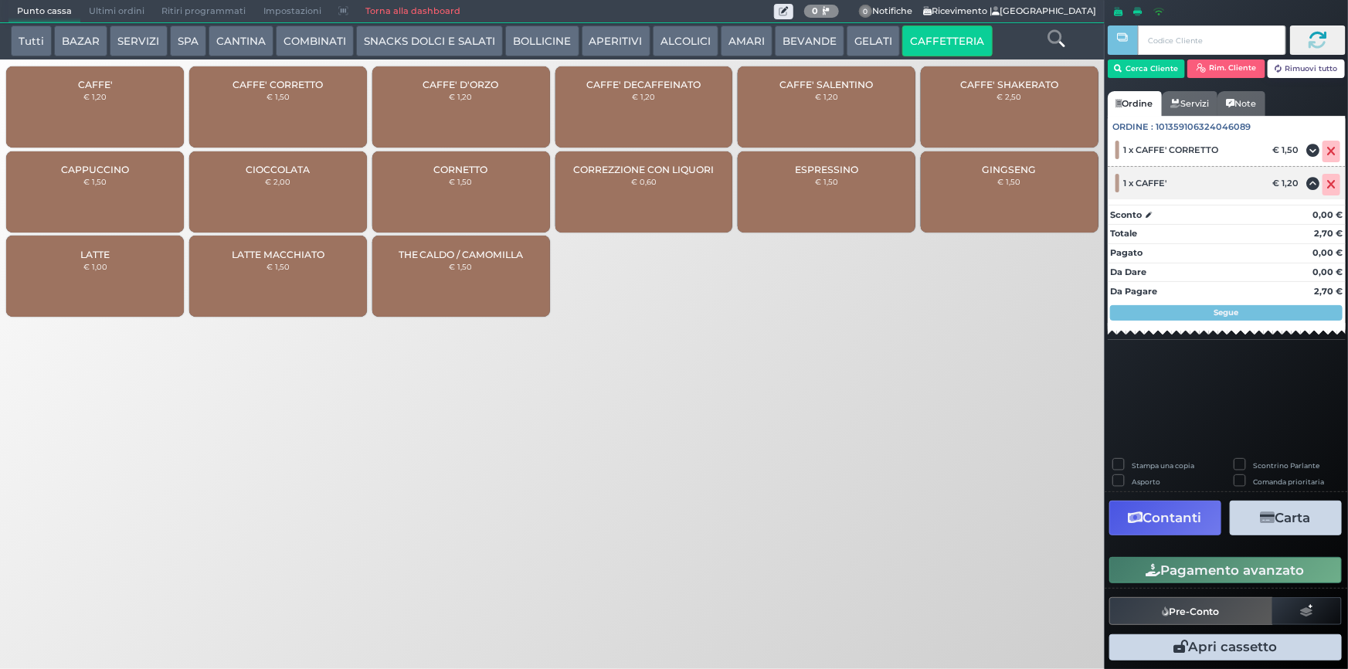
click at [1329, 175] on span at bounding box center [1331, 185] width 18 height 22
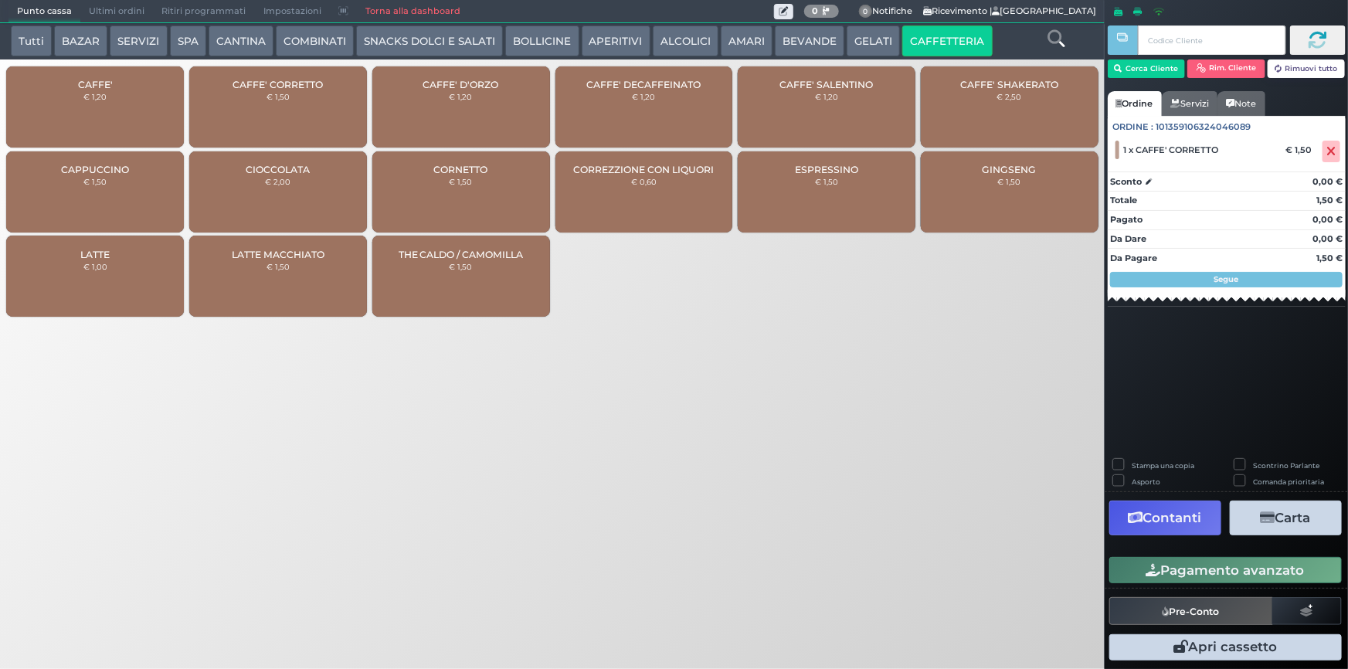
click at [263, 107] on div "CAFFE' CORRETTO € 1,50" at bounding box center [278, 106] width 178 height 81
click at [790, 41] on button "BEVANDE" at bounding box center [810, 40] width 70 height 31
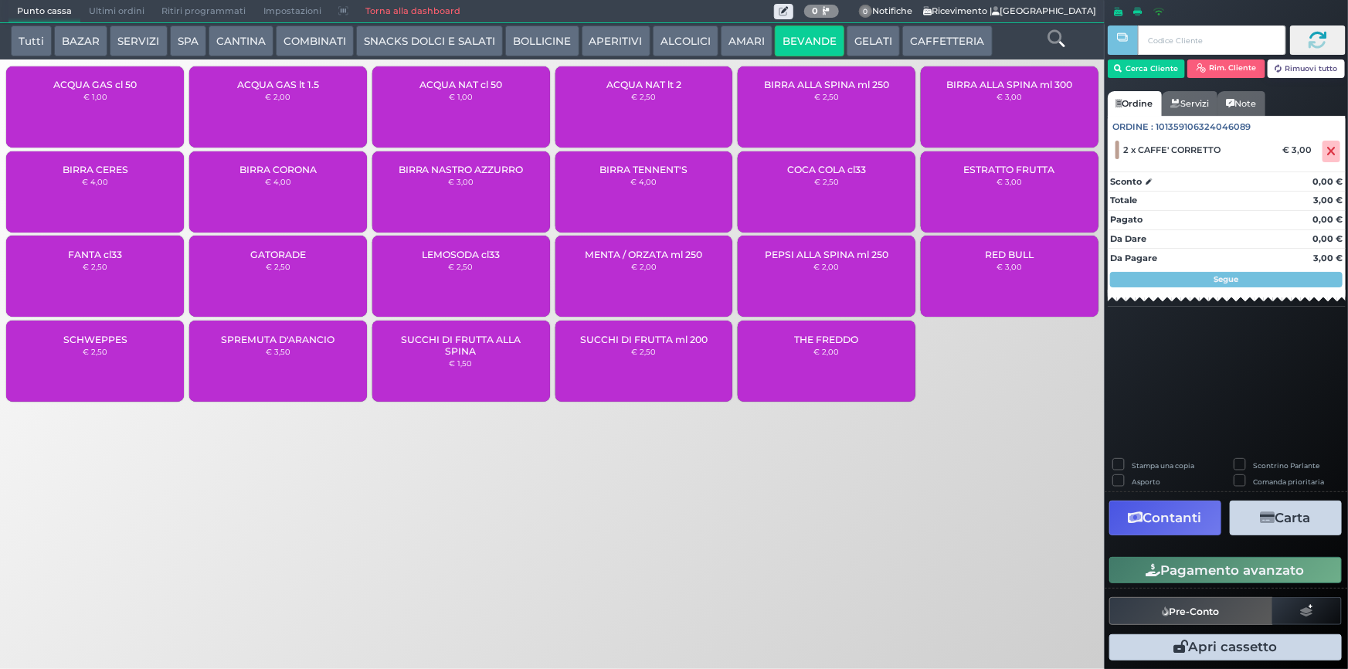
click at [304, 108] on div "ACQUA GAS lt 1.5 € 2,00" at bounding box center [278, 106] width 178 height 81
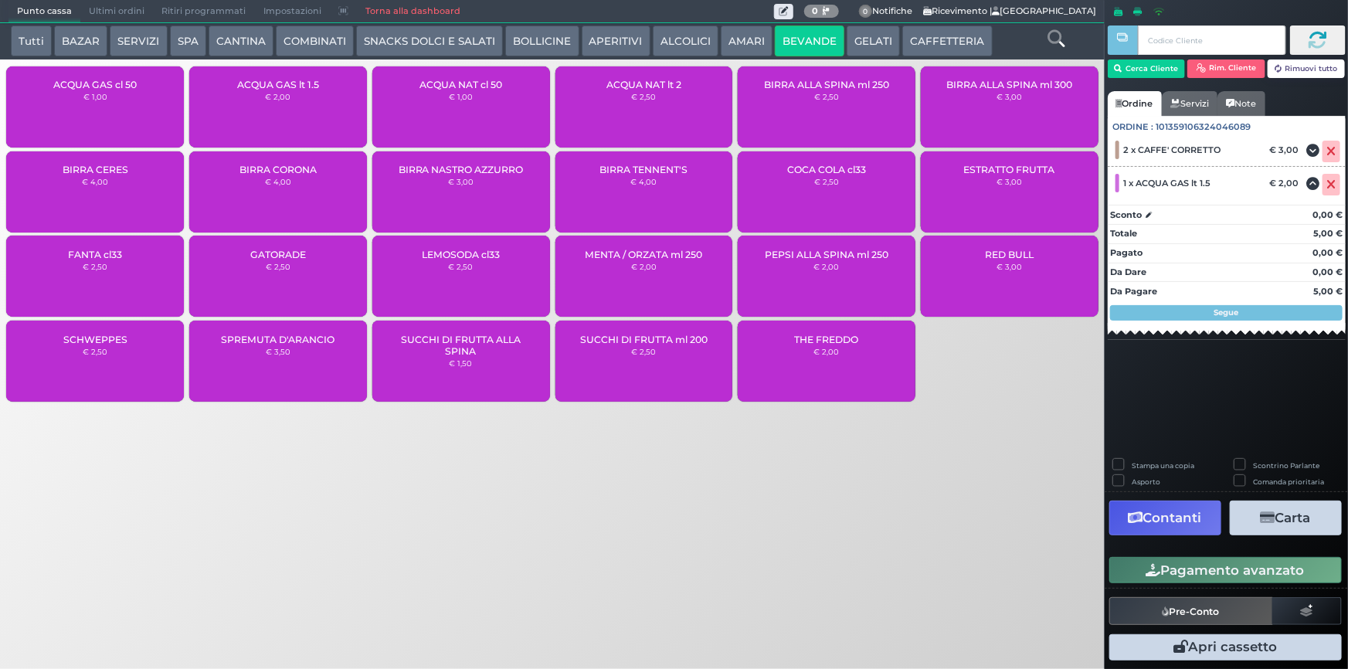
click at [139, 120] on div "ACQUA GAS cl 50 € 1,00" at bounding box center [95, 106] width 178 height 81
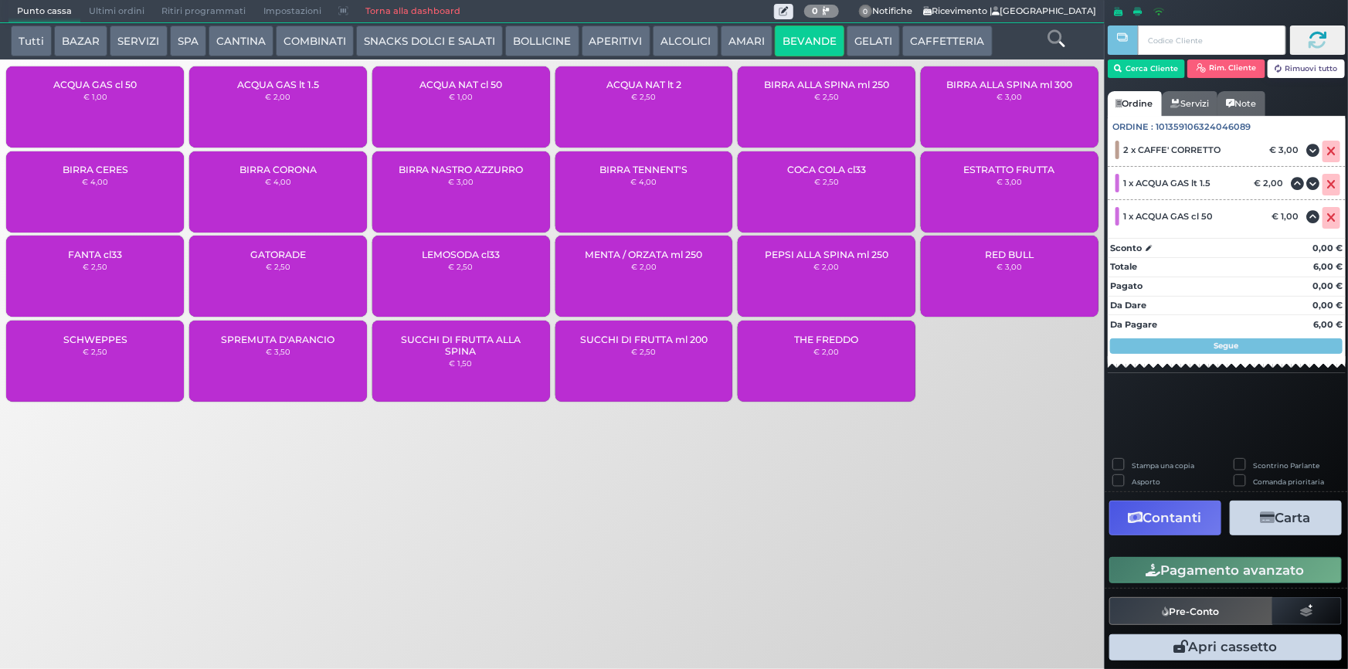
click at [1188, 570] on button "Pagamento avanzato" at bounding box center [1225, 570] width 232 height 26
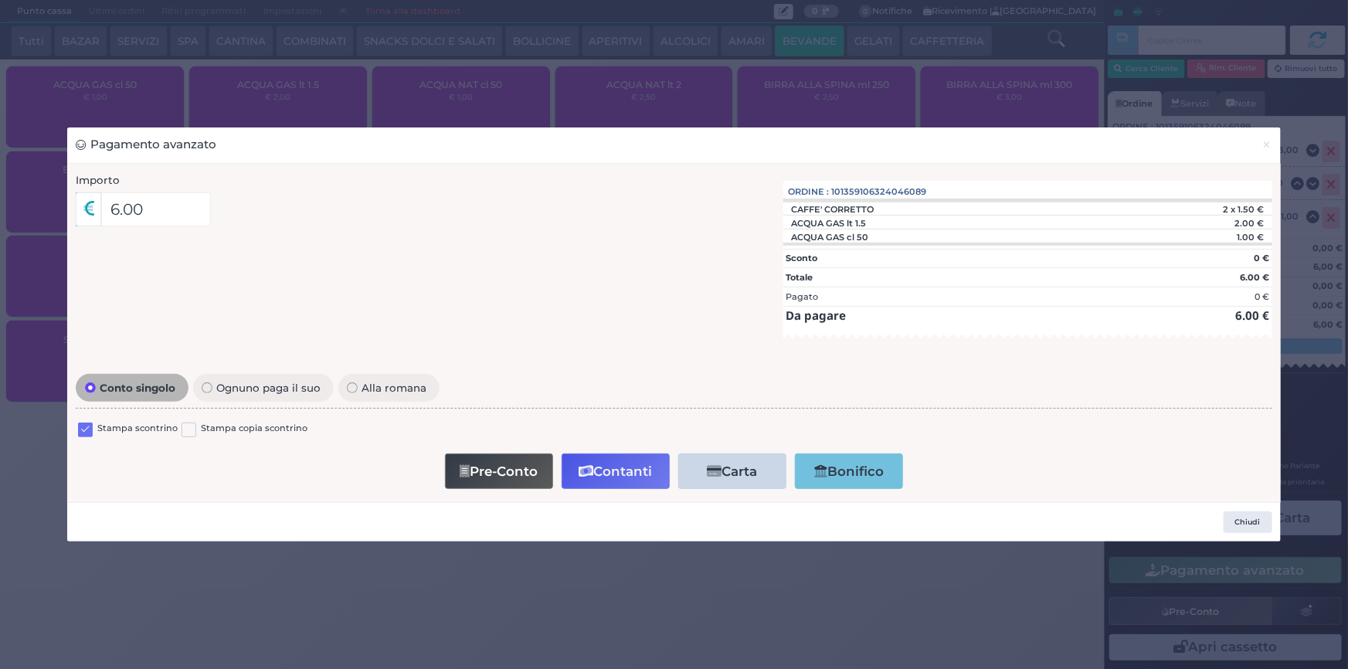
click at [80, 431] on label at bounding box center [85, 429] width 15 height 15
click at [0, 0] on input "checkbox" at bounding box center [0, 0] width 0 height 0
click at [579, 466] on icon "button" at bounding box center [585, 471] width 15 height 13
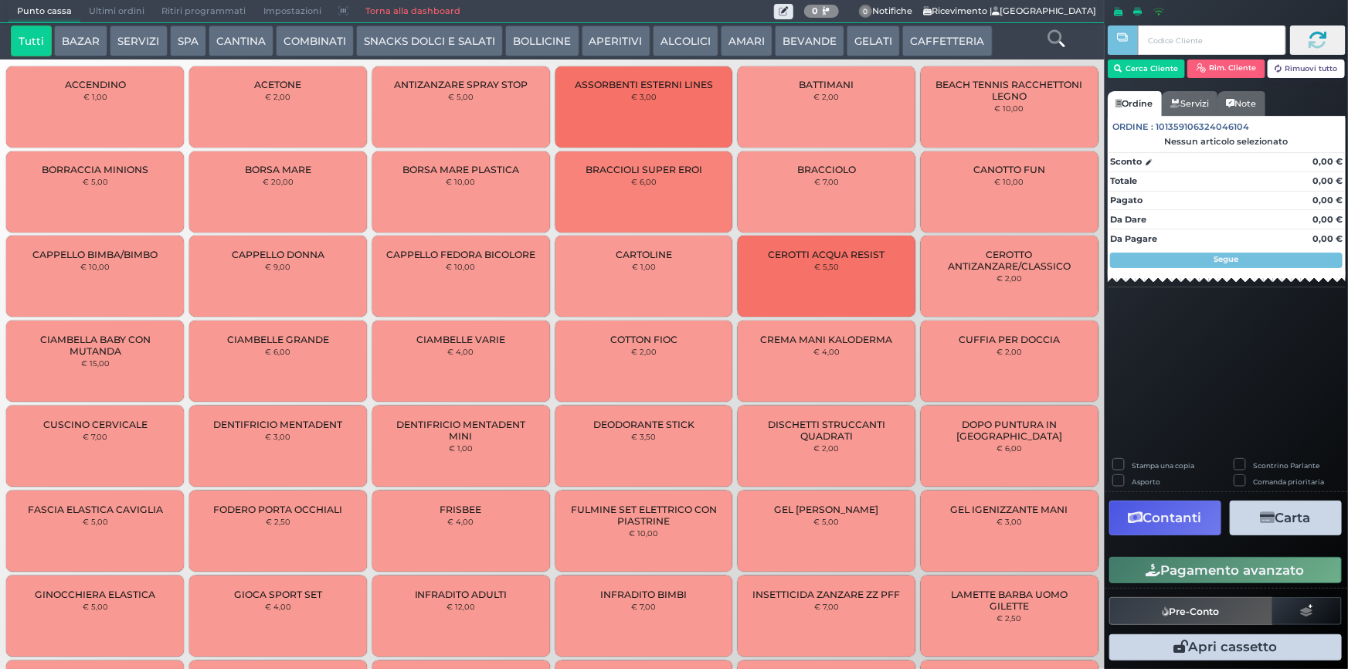
click at [806, 46] on button "BEVANDE" at bounding box center [810, 40] width 70 height 31
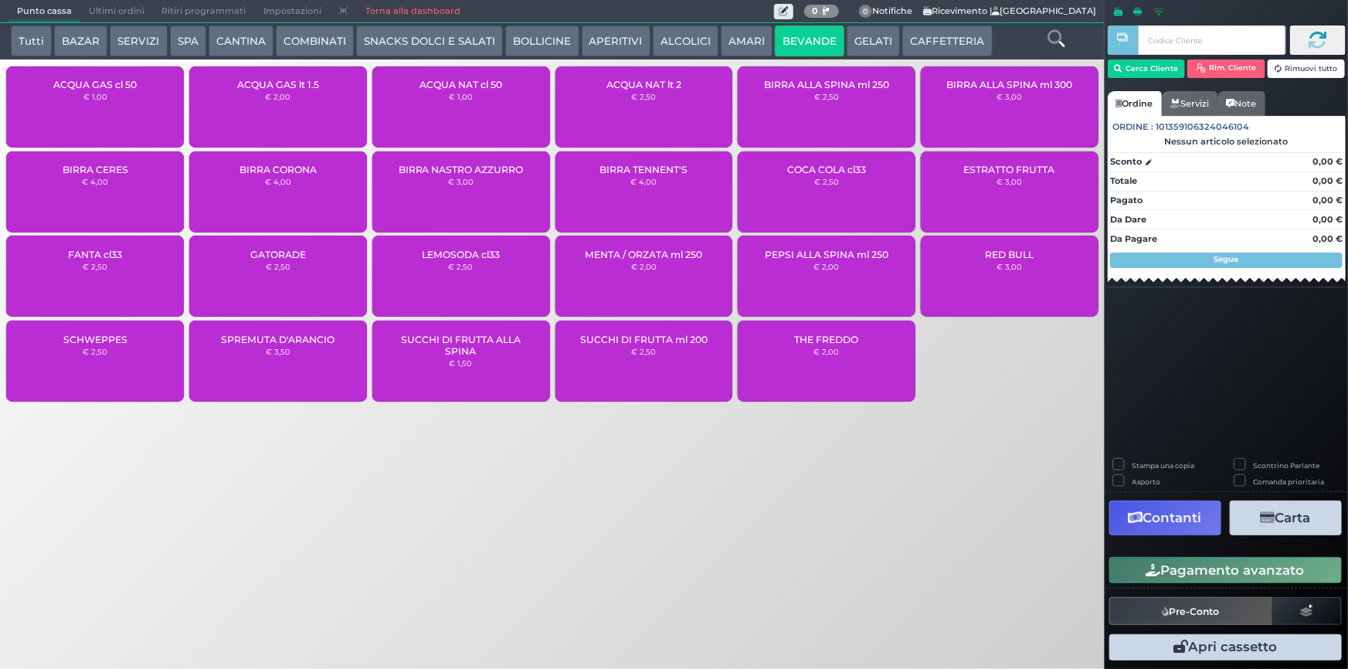
click at [486, 123] on div "ACQUA NAT cl 50 € 1,00" at bounding box center [461, 106] width 178 height 81
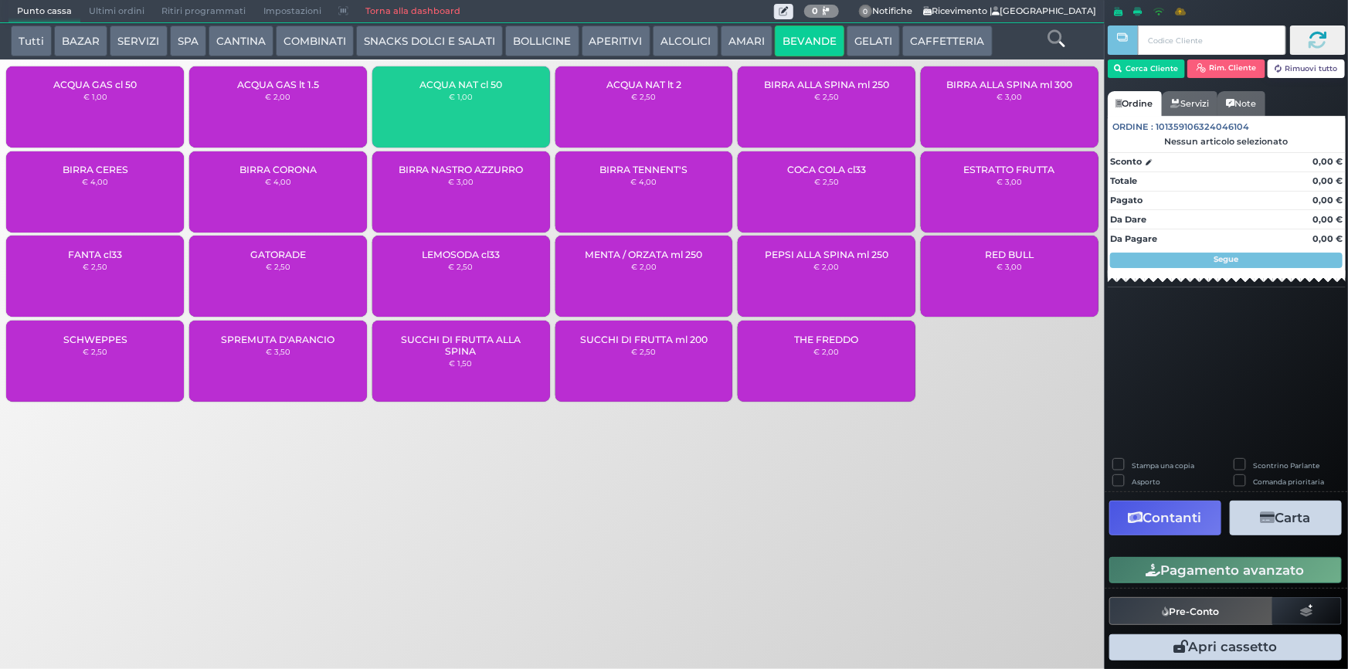
click at [486, 123] on div "ACQUA NAT cl 50 € 1,00" at bounding box center [461, 106] width 178 height 81
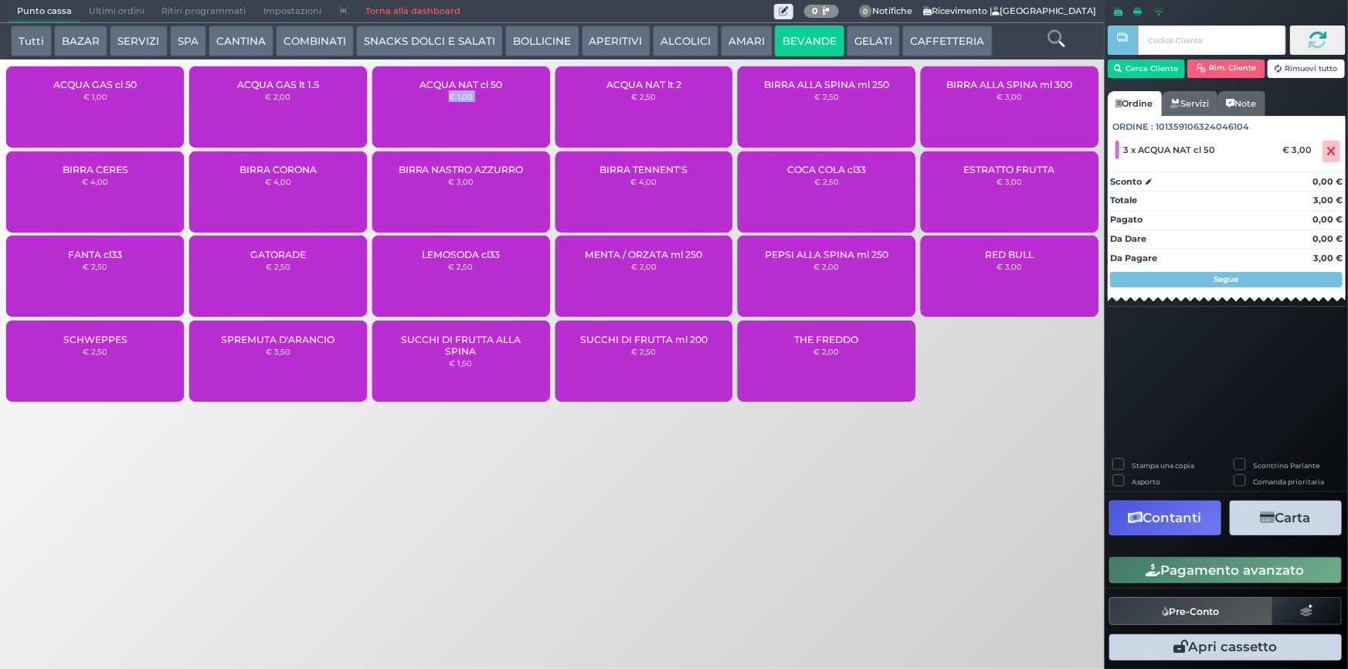
click at [1205, 568] on button "Pagamento avanzato" at bounding box center [1225, 570] width 232 height 26
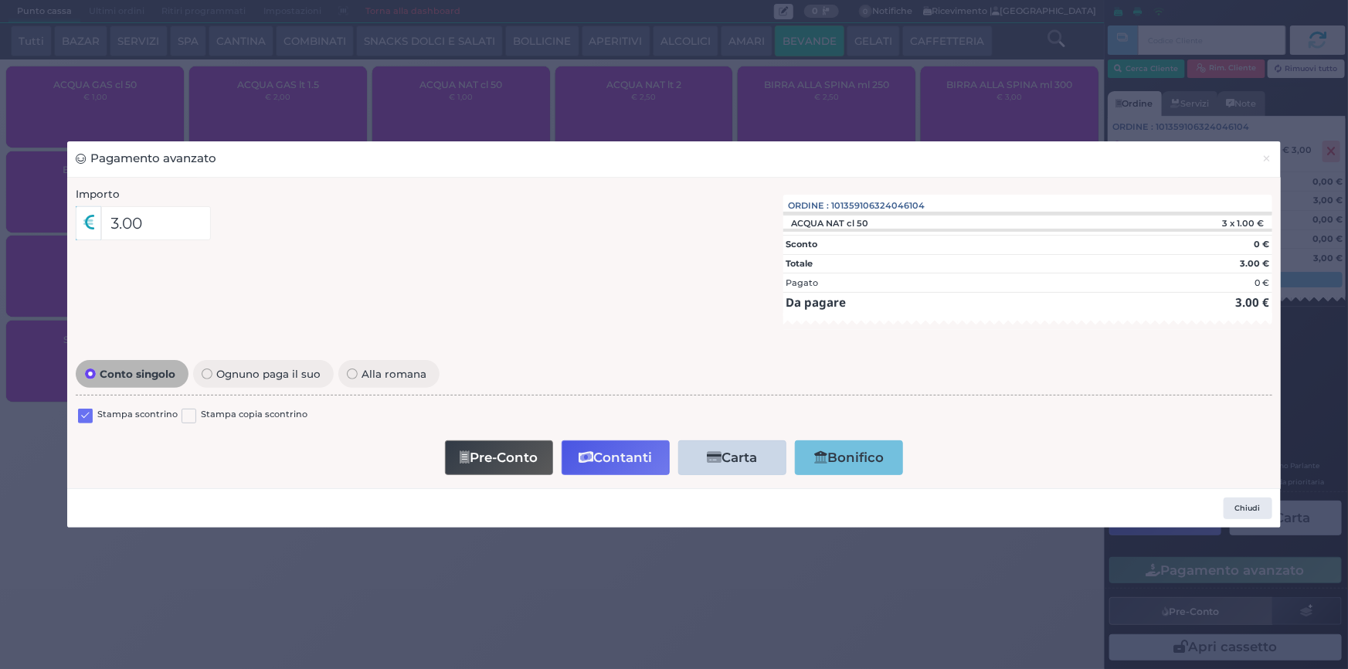
click at [77, 413] on div "Stampa scontrino Stampa copia scontrino" at bounding box center [674, 417] width 1196 height 36
click at [86, 417] on label at bounding box center [85, 416] width 15 height 15
click at [0, 0] on input "checkbox" at bounding box center [0, 0] width 0 height 0
click at [619, 460] on button "Contanti" at bounding box center [615, 457] width 108 height 35
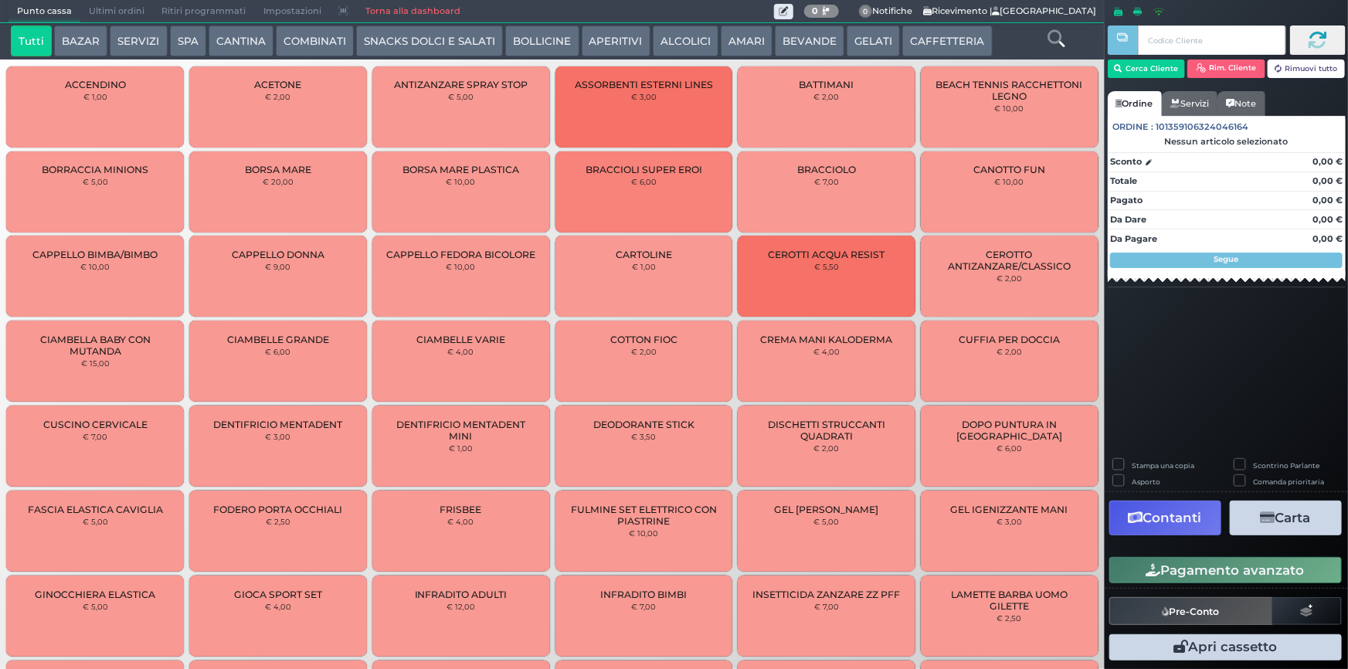
click at [828, 47] on button "BEVANDE" at bounding box center [810, 40] width 70 height 31
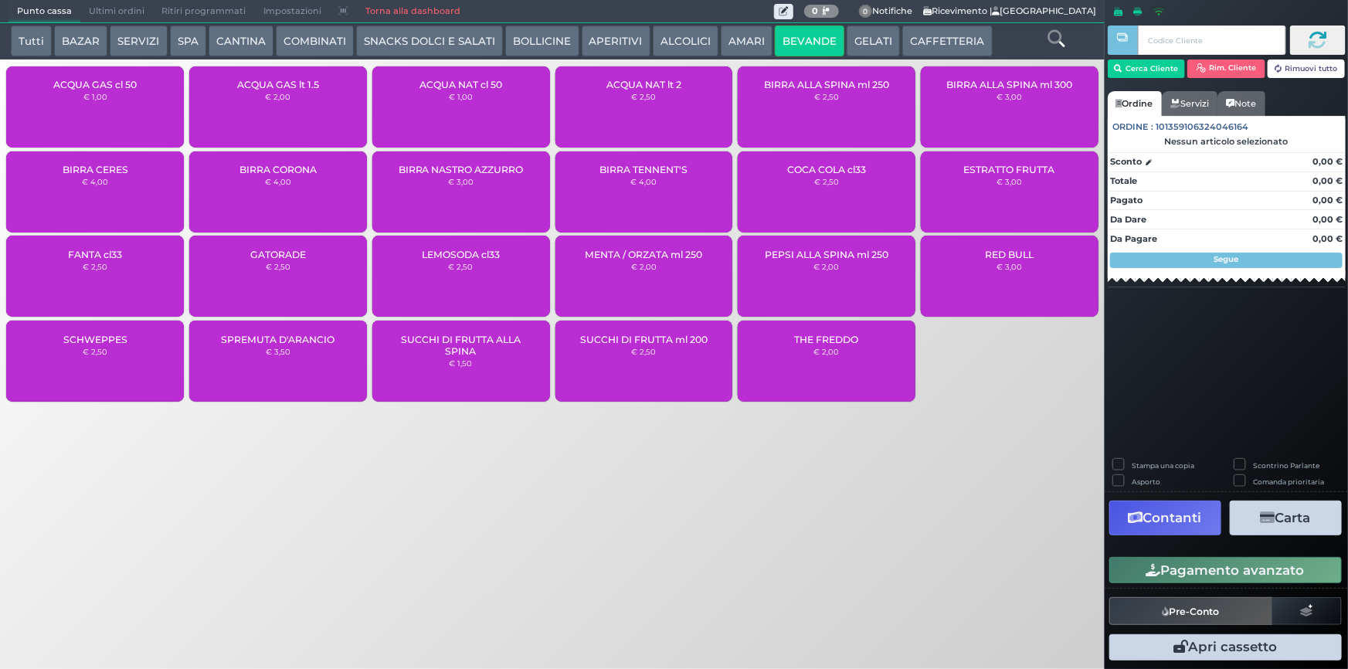
click at [618, 119] on div "ACQUA NAT lt 2 € 2,50" at bounding box center [644, 106] width 178 height 81
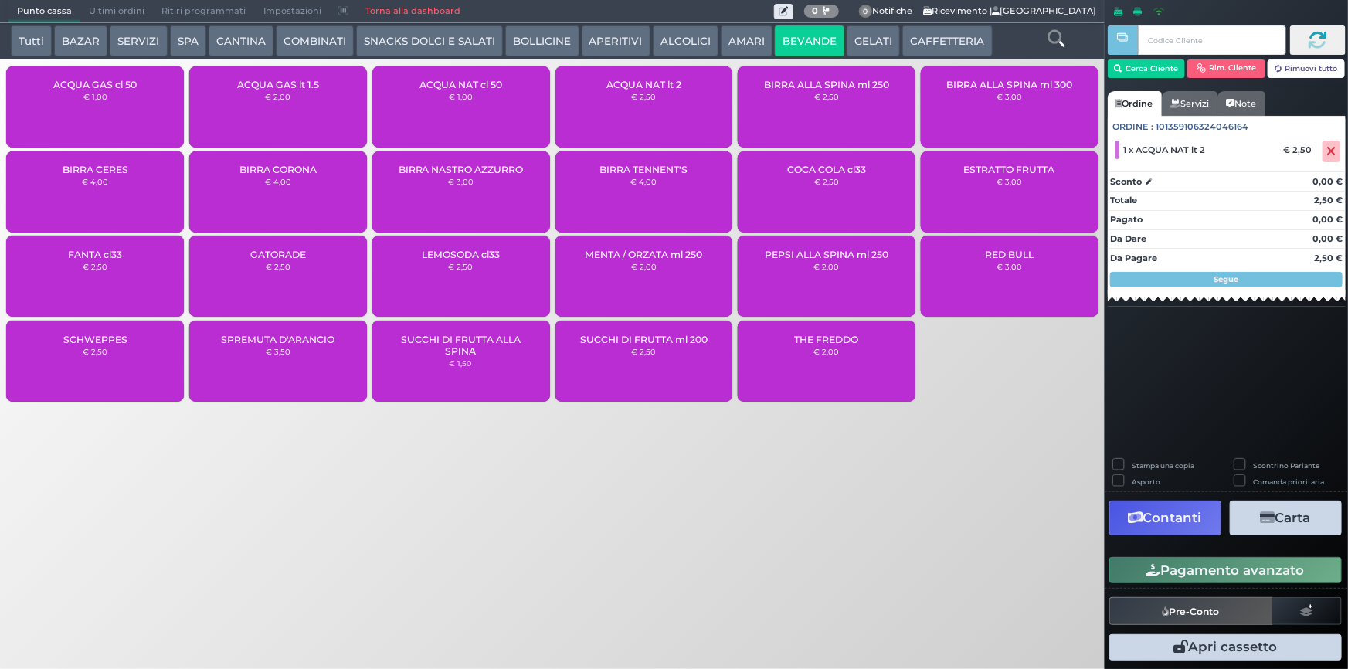
click at [1211, 565] on button "Pagamento avanzato" at bounding box center [1225, 570] width 232 height 26
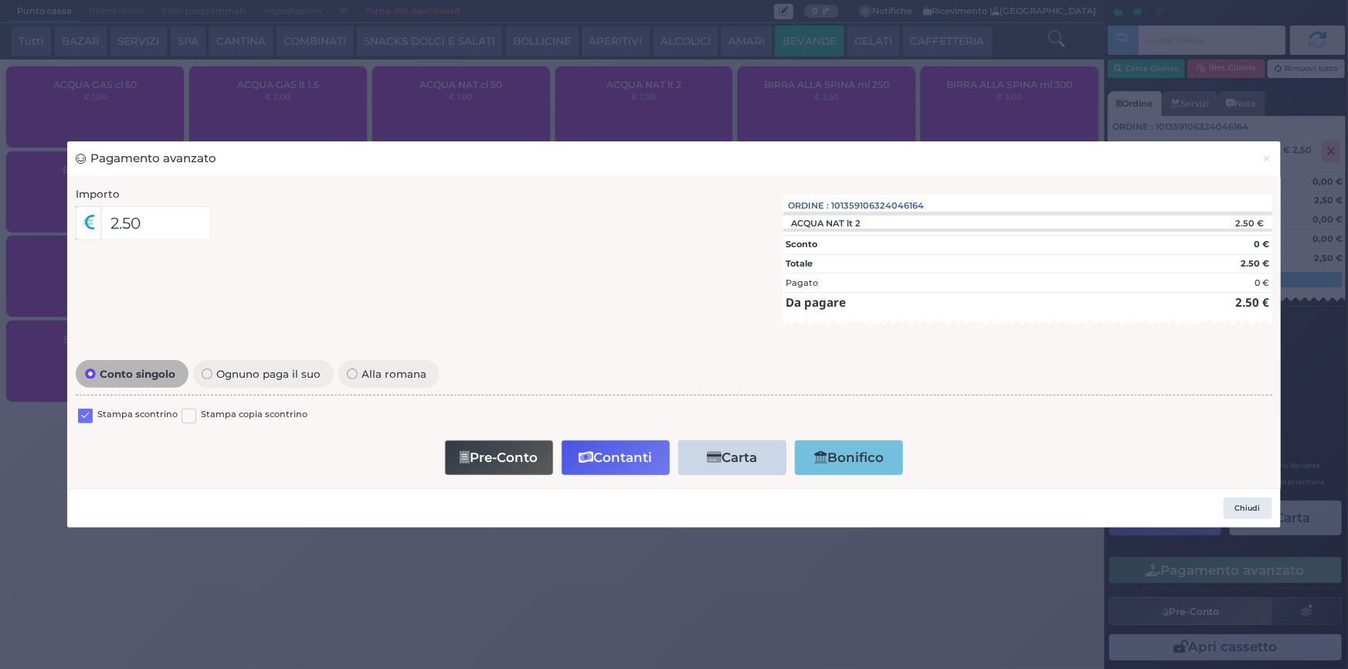
click at [83, 416] on label at bounding box center [85, 416] width 15 height 15
click at [0, 0] on input "checkbox" at bounding box center [0, 0] width 0 height 0
click at [579, 451] on icon "button" at bounding box center [585, 457] width 15 height 13
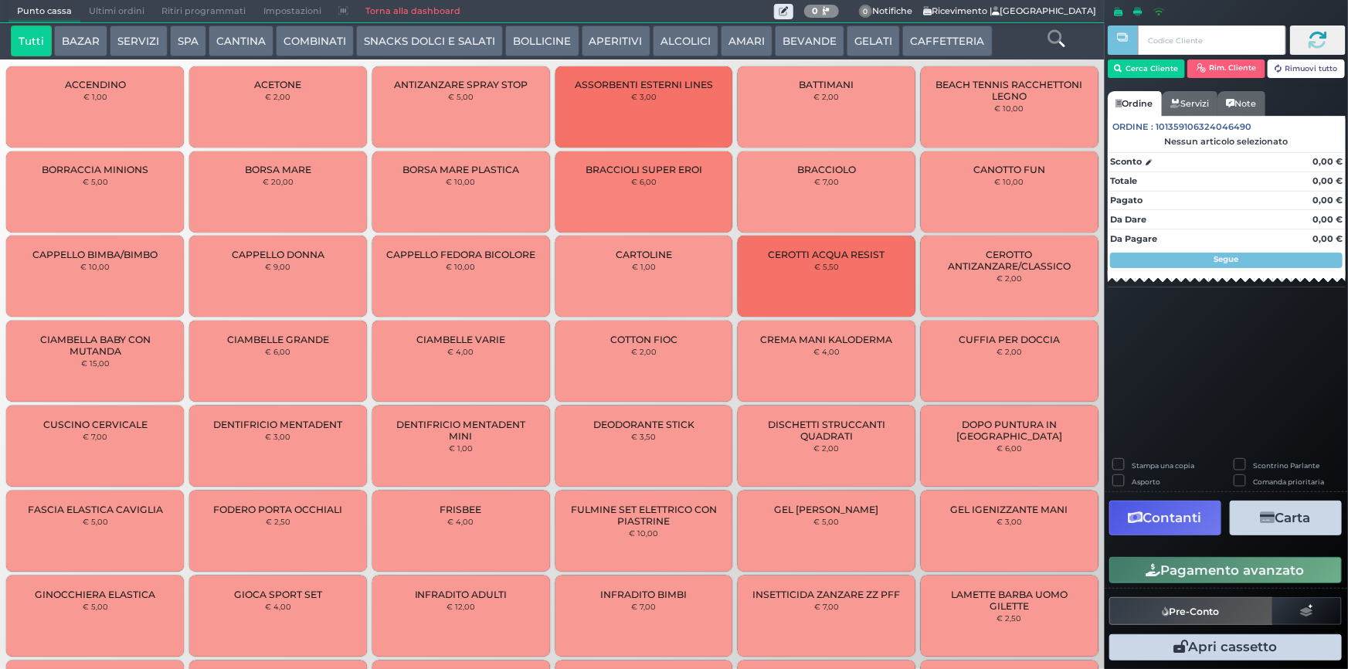
click at [105, 1] on span "Ultimi ordini" at bounding box center [116, 12] width 73 height 22
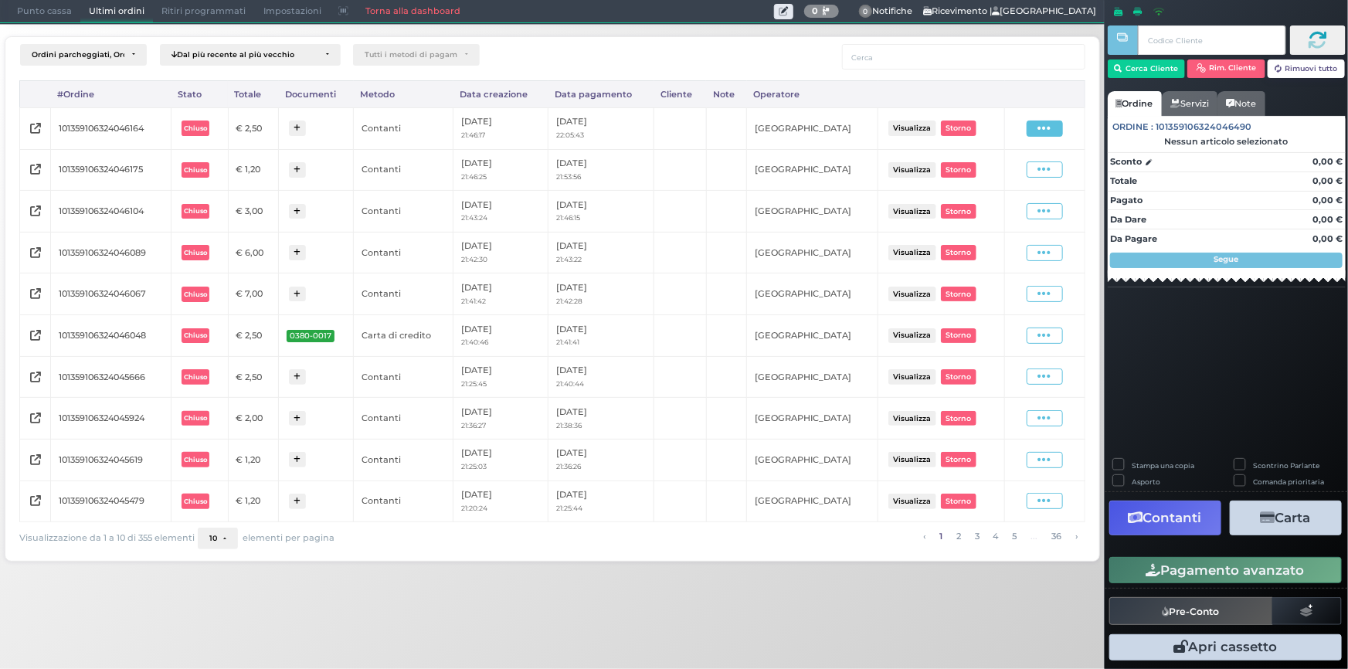
click at [1043, 130] on icon at bounding box center [1044, 128] width 13 height 15
click at [1016, 171] on span "Ristampa Pre-Conto" at bounding box center [1009, 173] width 63 height 26
click at [19, 15] on span "Punto cassa" at bounding box center [44, 12] width 72 height 22
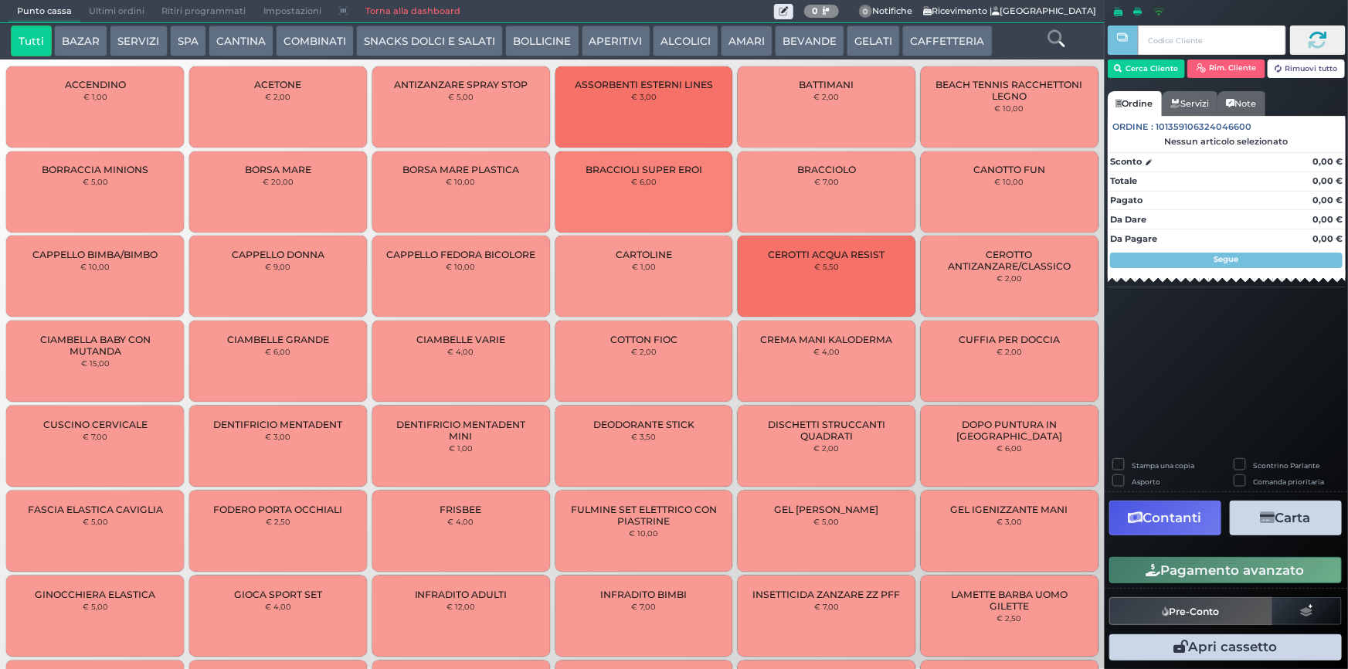
click at [784, 39] on button "BEVANDE" at bounding box center [810, 40] width 70 height 31
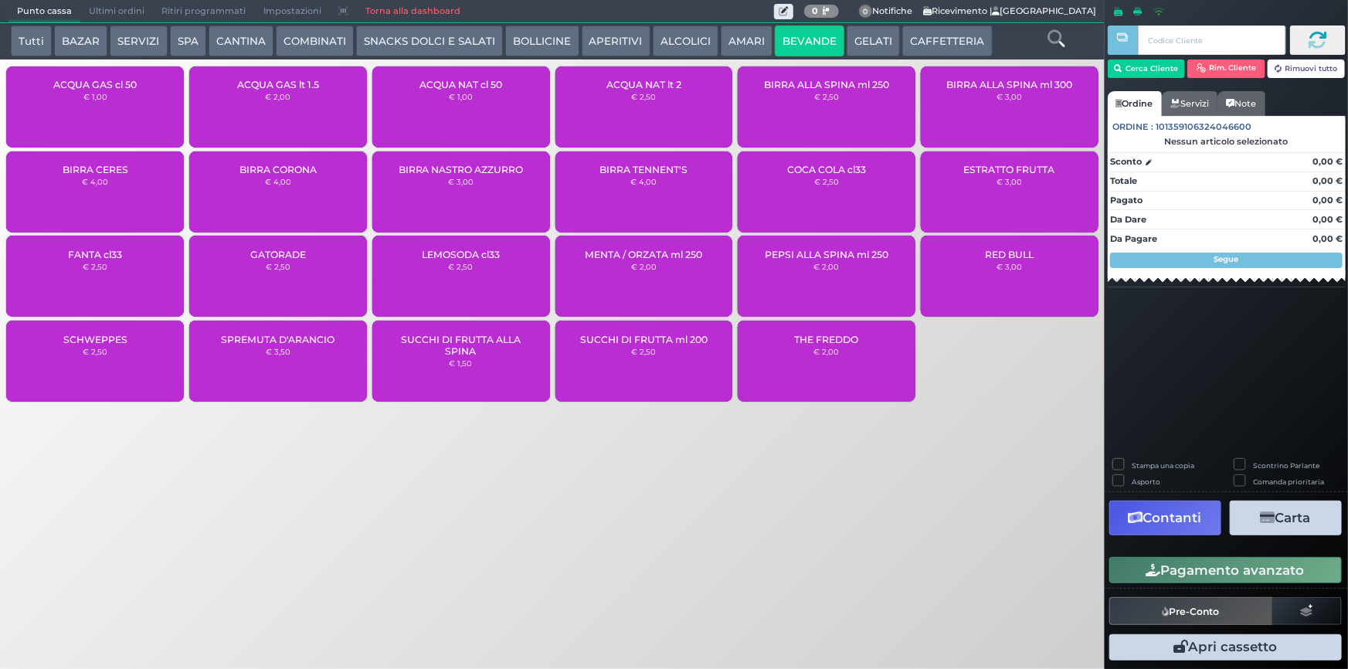
click at [660, 111] on div "ACQUA NAT lt 2 € 2,50" at bounding box center [644, 106] width 178 height 81
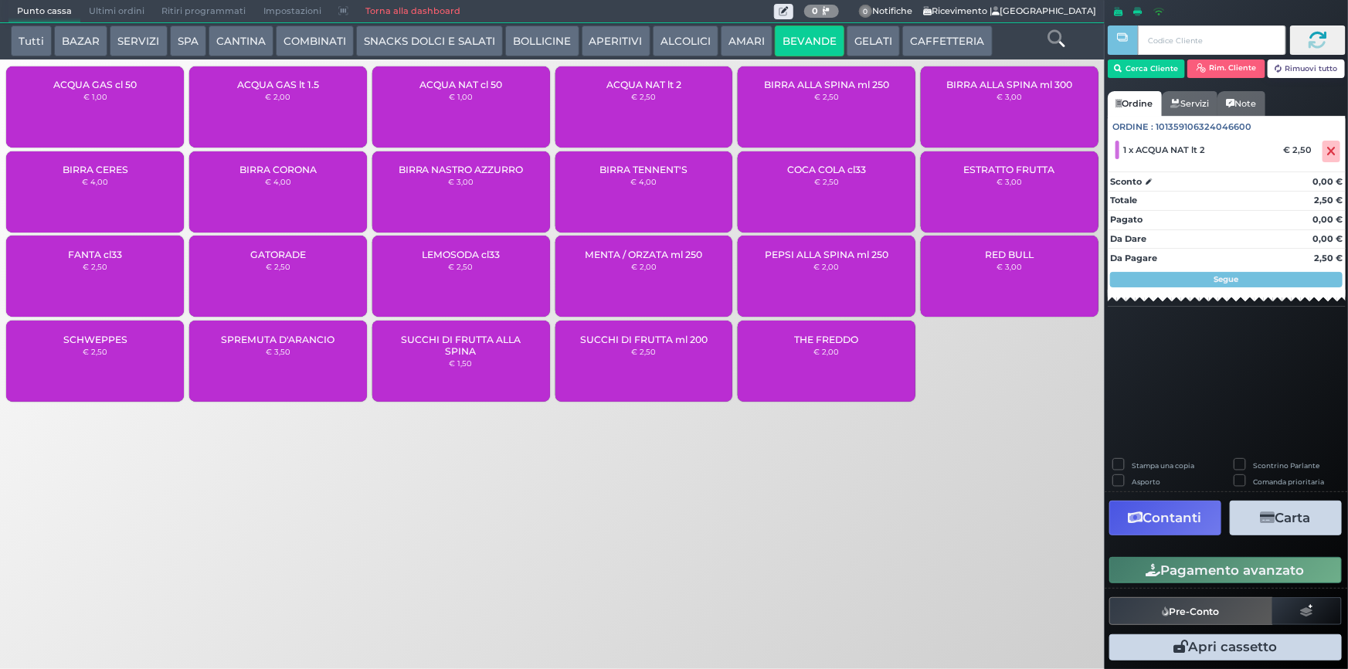
click at [477, 129] on div "ACQUA NAT cl 50 € 1,00" at bounding box center [461, 106] width 178 height 81
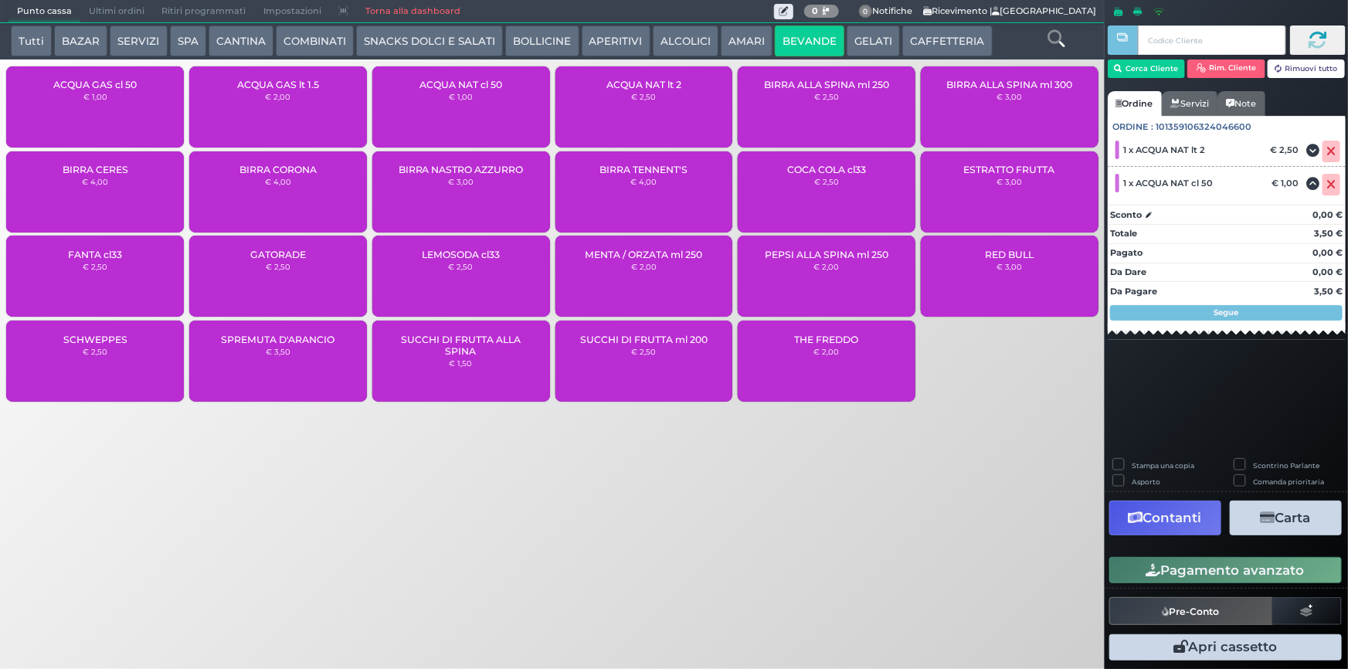
click at [1131, 465] on label "Stampa una copia" at bounding box center [1162, 465] width 63 height 10
checkbox input "true"
click at [1318, 524] on button "Carta" at bounding box center [1285, 517] width 112 height 35
